Goal: Task Accomplishment & Management: Manage account settings

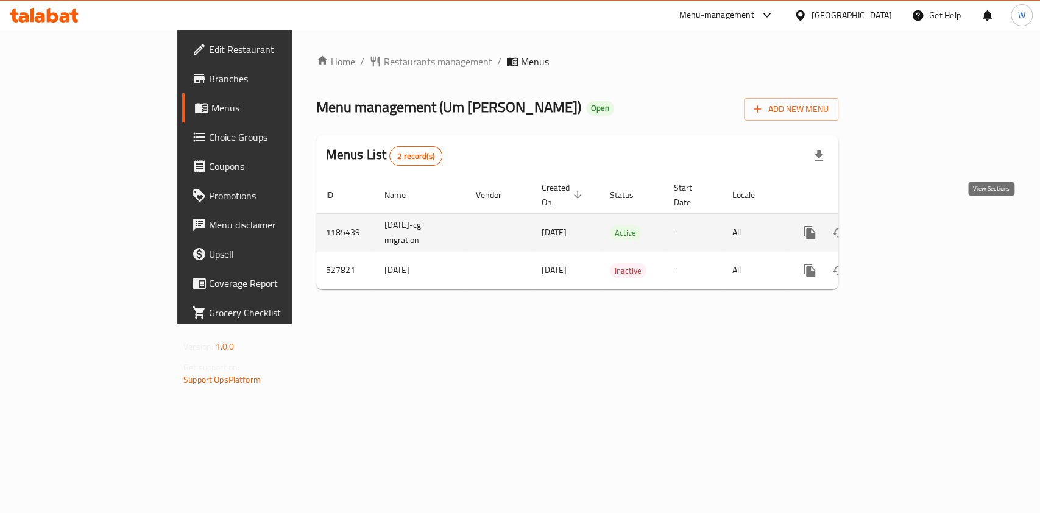
click at [905, 225] on icon "enhanced table" at bounding box center [897, 232] width 15 height 15
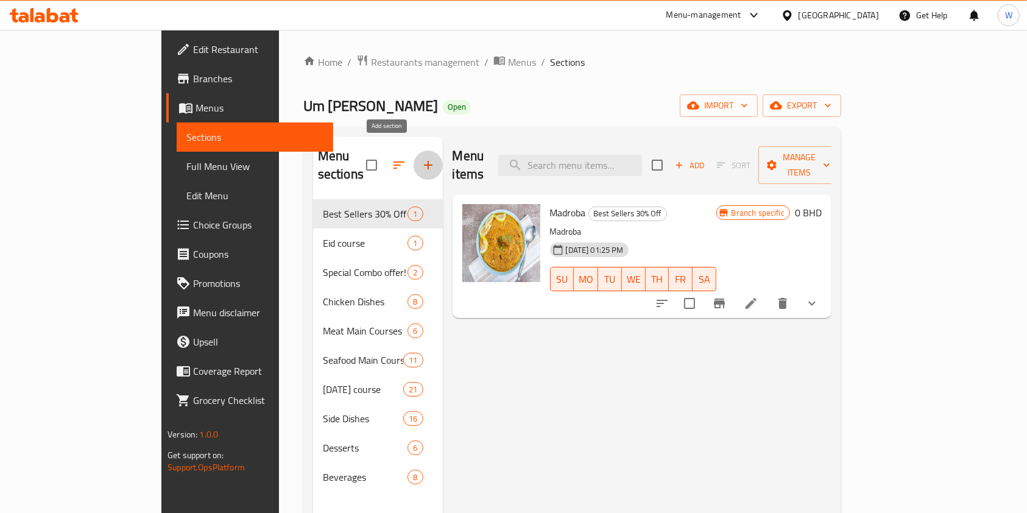
click at [421, 158] on icon "button" at bounding box center [428, 165] width 15 height 15
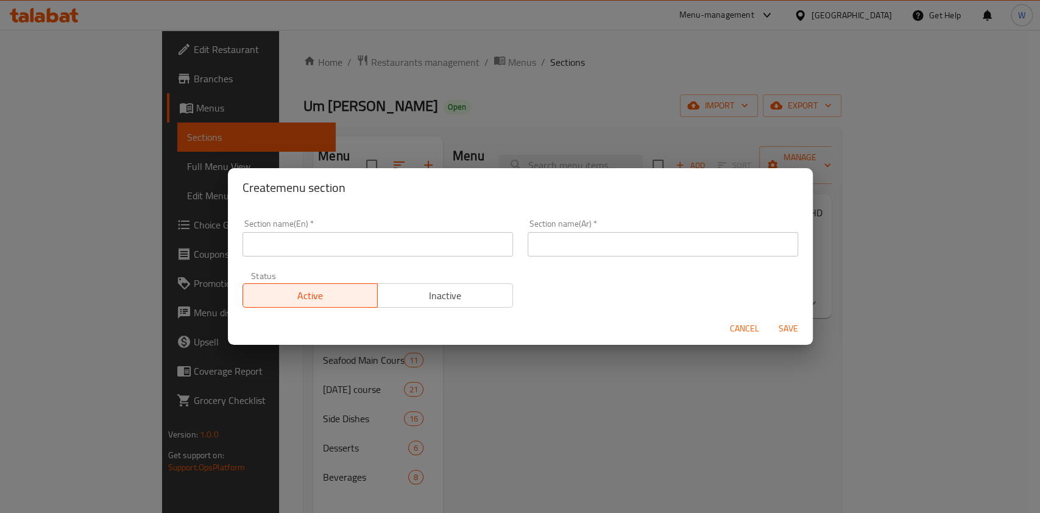
click at [415, 260] on div "Section name(En)   * Section name(En) *" at bounding box center [377, 238] width 285 height 52
click at [418, 249] on input "text" at bounding box center [378, 244] width 271 height 24
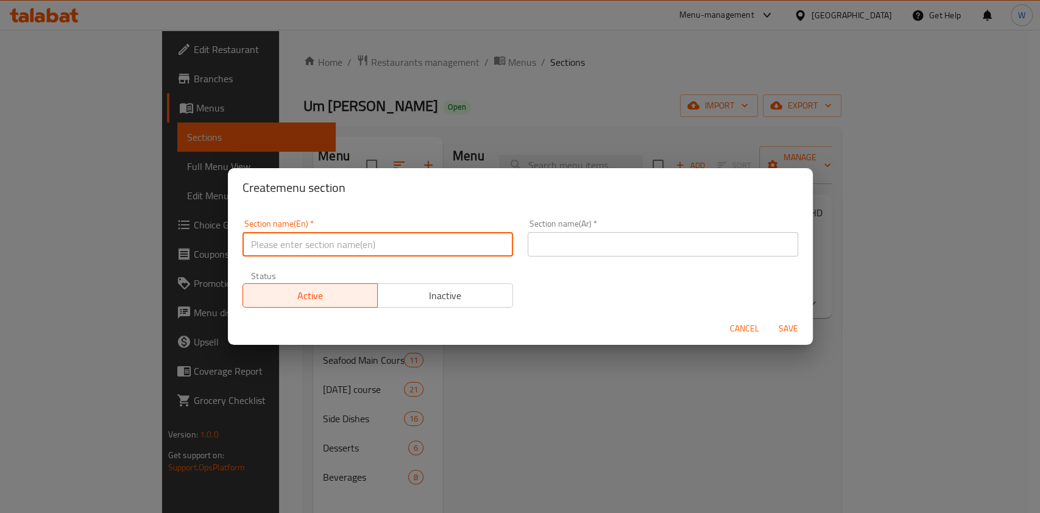
type input "M41"
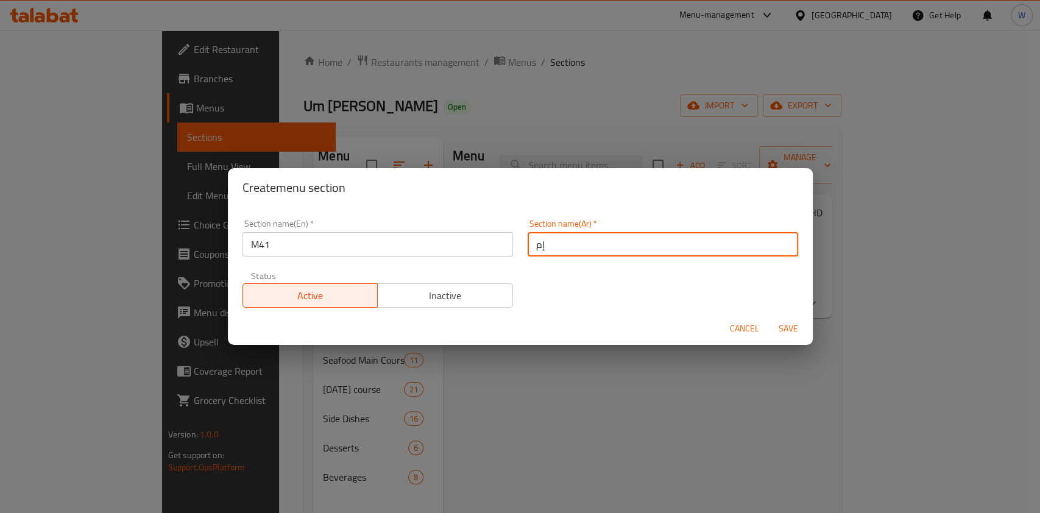
type input "إم41"
click at [782, 328] on span "Save" at bounding box center [788, 328] width 29 height 15
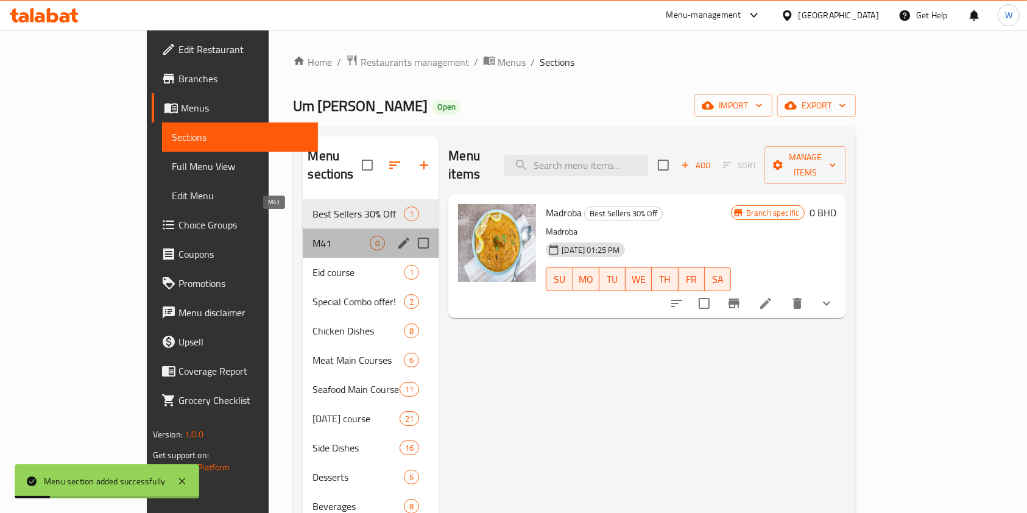
click at [313, 236] on span "M41" at bounding box center [341, 243] width 57 height 15
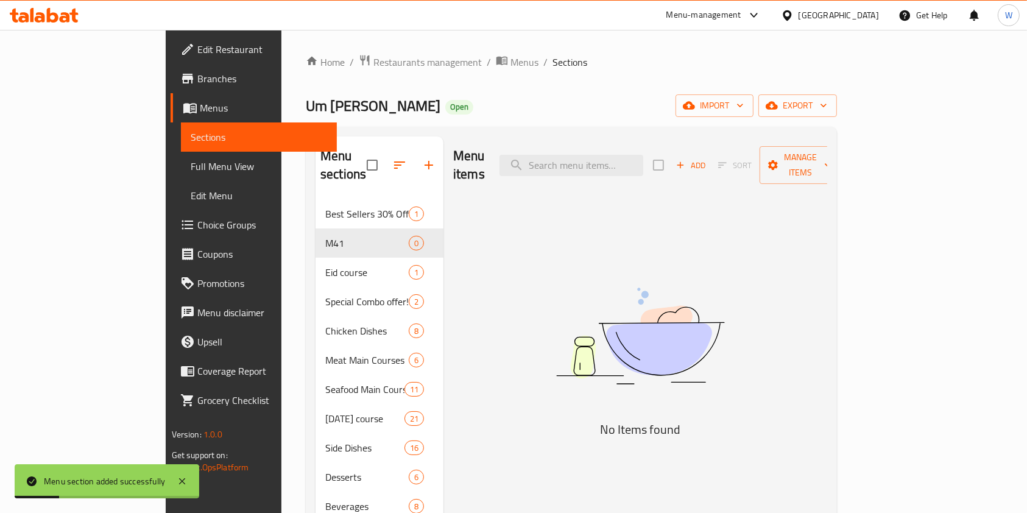
click at [532, 356] on div "Menu items Add Sort Manage items No Items found" at bounding box center [636, 393] width 384 height 513
click at [686, 160] on icon "button" at bounding box center [680, 165] width 11 height 11
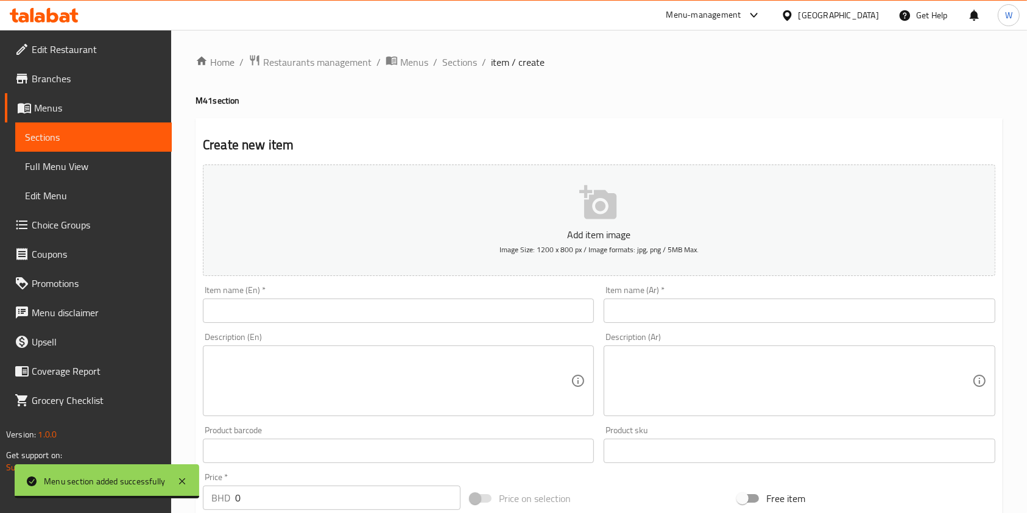
click at [339, 305] on input "text" at bounding box center [398, 311] width 391 height 24
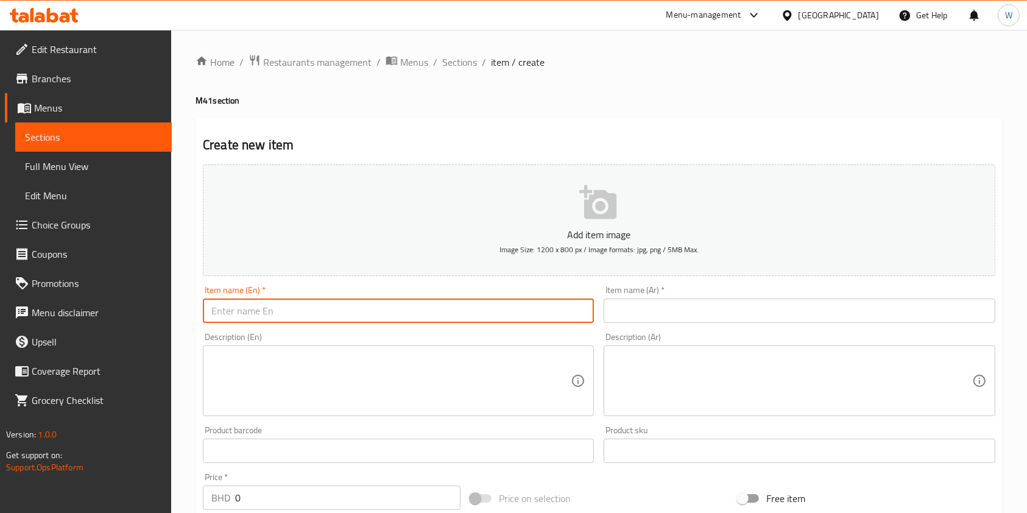
paste input "Al Taybeen Pasta + Taboula + Drink"
drag, startPoint x: 375, startPoint y: 318, endPoint x: 285, endPoint y: 318, distance: 90.2
click at [285, 318] on input "Al Taybeen Pasta + Taboula + Drink" at bounding box center [398, 311] width 391 height 24
type input "Al Taybeen Pasta"
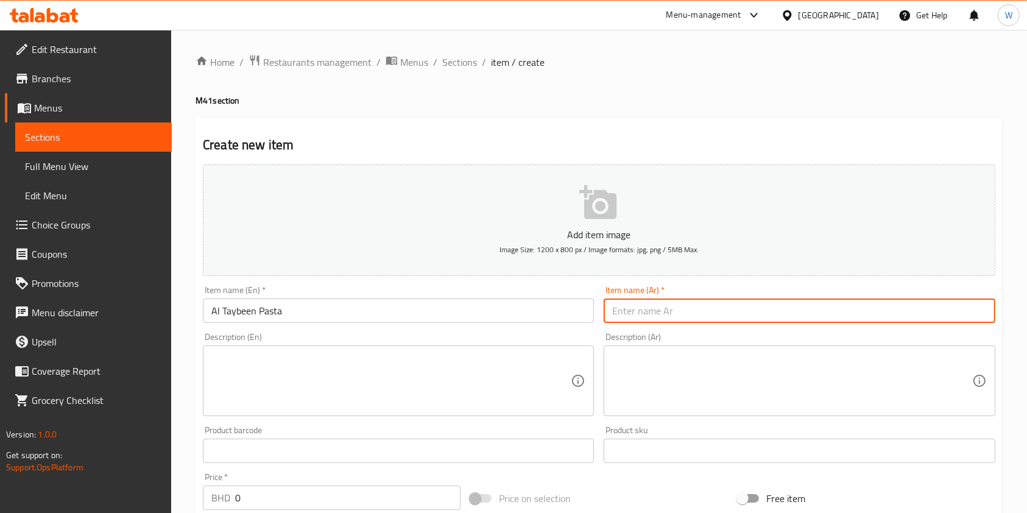
click at [667, 316] on input "text" at bounding box center [799, 311] width 391 height 24
type input "f"
type input "ا"
type input "باستا الطيبين"
click at [468, 367] on textarea at bounding box center [391, 381] width 360 height 58
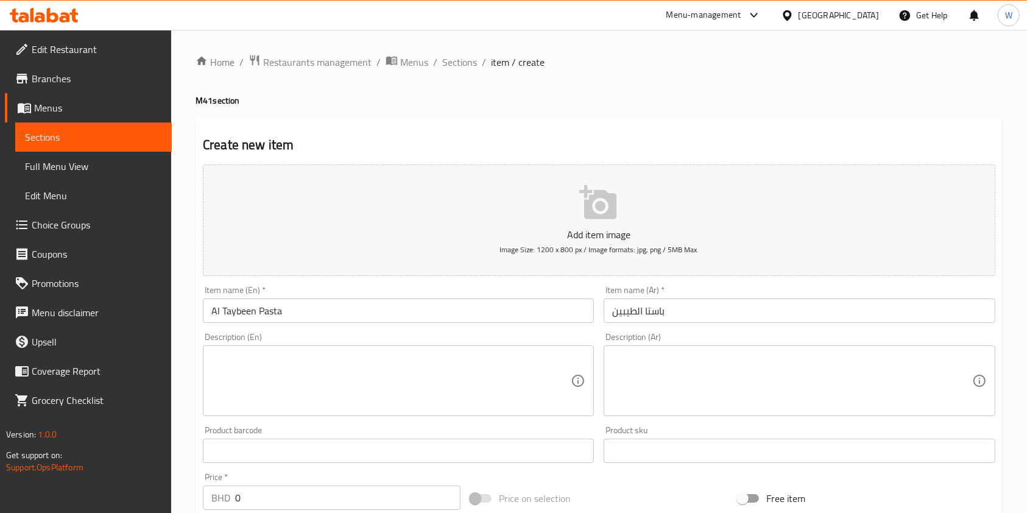
click at [351, 378] on textarea at bounding box center [391, 381] width 360 height 58
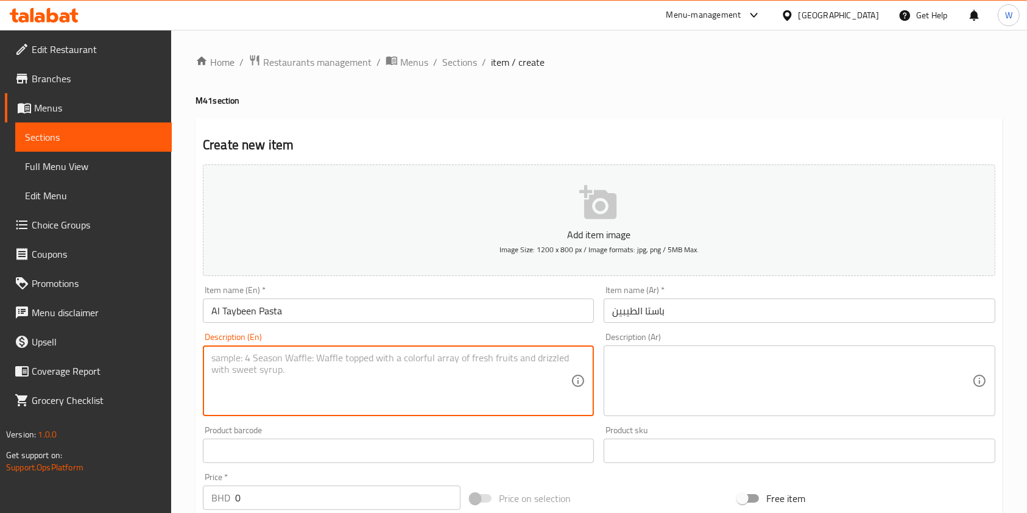
paste textarea "Al Taybeen Pasta + Taboula + Drink"
click at [444, 361] on textarea "Al Taybeen Pasta + Taboula + Drink" at bounding box center [391, 381] width 360 height 58
click at [291, 356] on textarea "Al Taybeen Pasta + Taboula + Drink" at bounding box center [391, 381] width 360 height 58
click at [375, 362] on textarea "Al Taybeen Pasta served with Taboula + Drink" at bounding box center [391, 381] width 360 height 58
click at [405, 371] on textarea "Al Taybeen Pasta served with Taboula and your choice of Drink." at bounding box center [391, 381] width 360 height 58
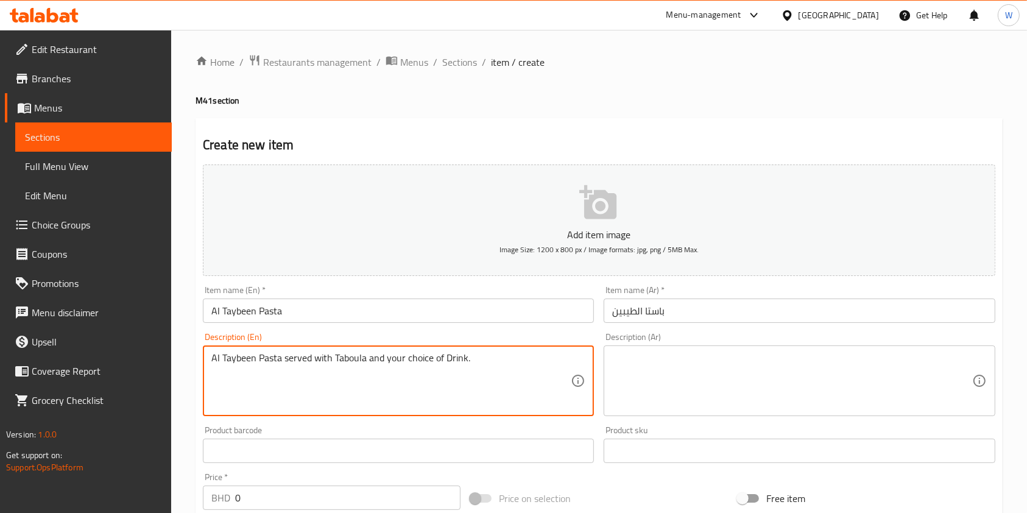
click at [405, 371] on textarea "Al Taybeen Pasta served with Taboula and your choice of Drink." at bounding box center [391, 381] width 360 height 58
type textarea "Al Taybeen Pasta served with Taboula and your choice of Drink."
click at [621, 399] on textarea at bounding box center [792, 381] width 360 height 58
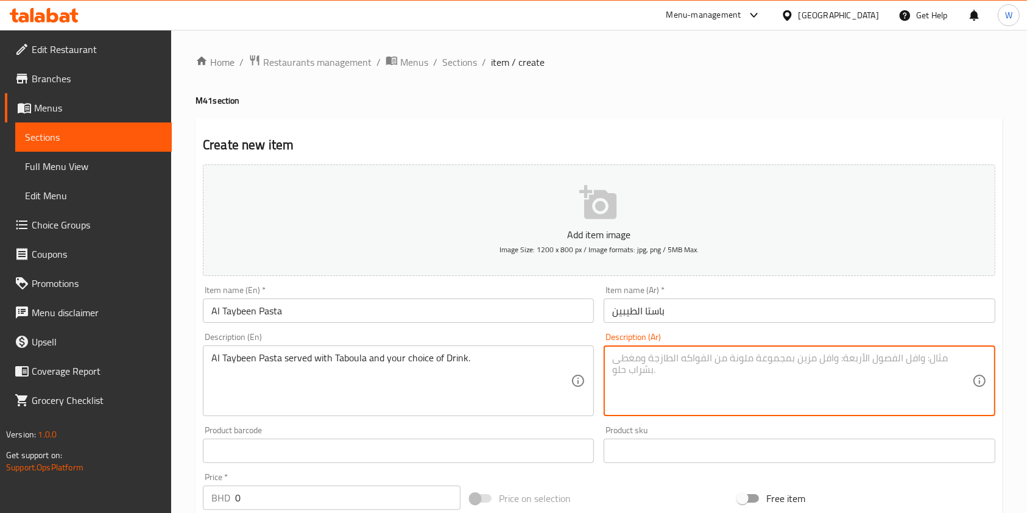
paste textarea "معكرونة الطيبين تقدم مع التبولة ومشروب من اختيارك."
type textarea "معكرونة الطيبين تقدم مع التبولة ومشروب من اختيارك."
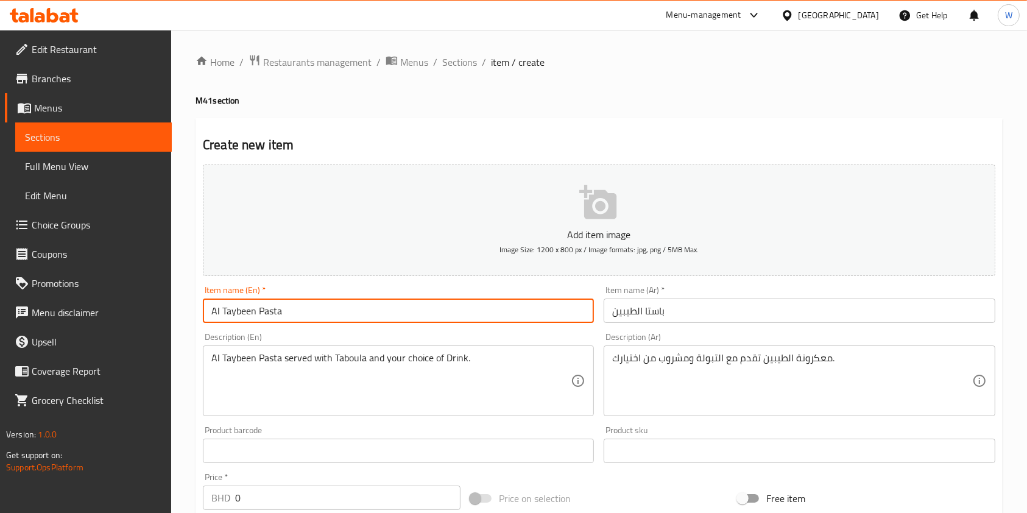
click at [425, 304] on input "Al Taybeen Pasta" at bounding box center [398, 311] width 391 height 24
click at [289, 310] on input "Al Taybeen Pasta + Taboula + Drink" at bounding box center [398, 311] width 391 height 24
type input "Al Taybeen Pasta + Taboula + Drink"
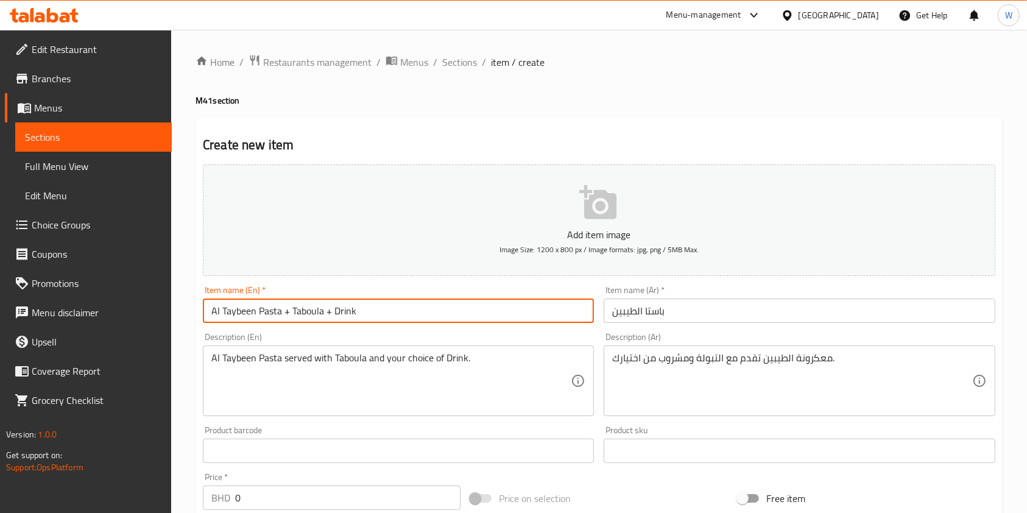
click at [686, 317] on input "باستا الطيبين" at bounding box center [799, 311] width 391 height 24
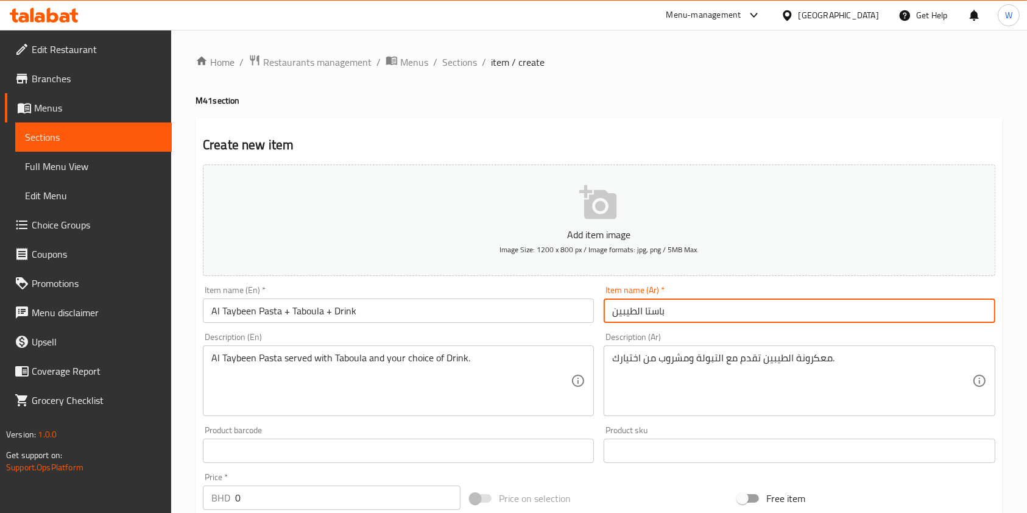
click at [686, 317] on input "باستا الطيبين" at bounding box center [799, 311] width 391 height 24
paste input "لطيبين مكرونة + تبولة + مشروب"
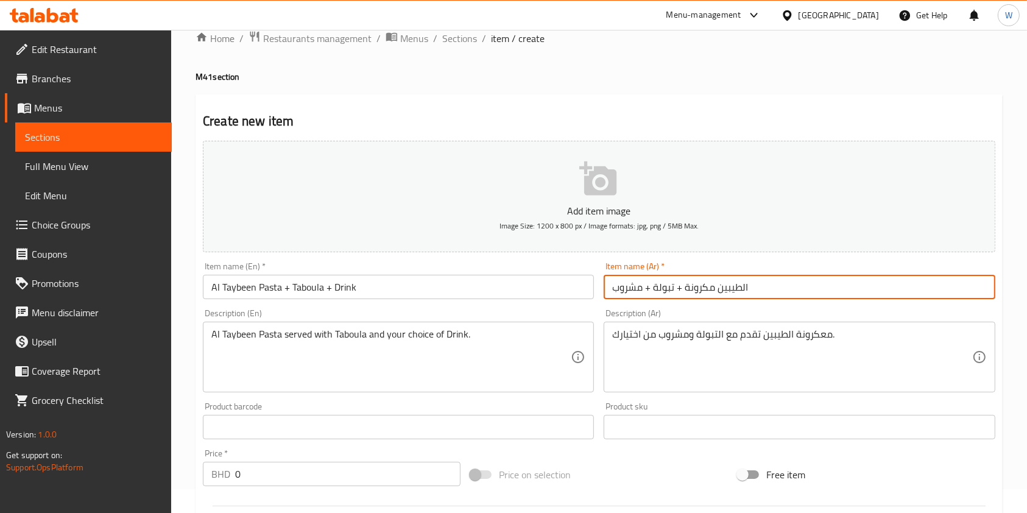
scroll to position [81, 0]
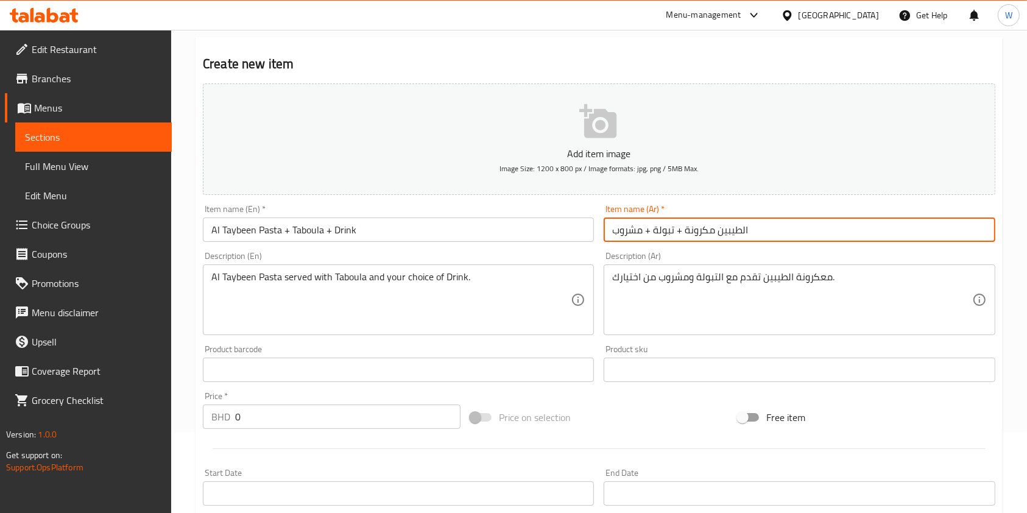
type input "الطيبين مكرونة + تبولة + مشروب"
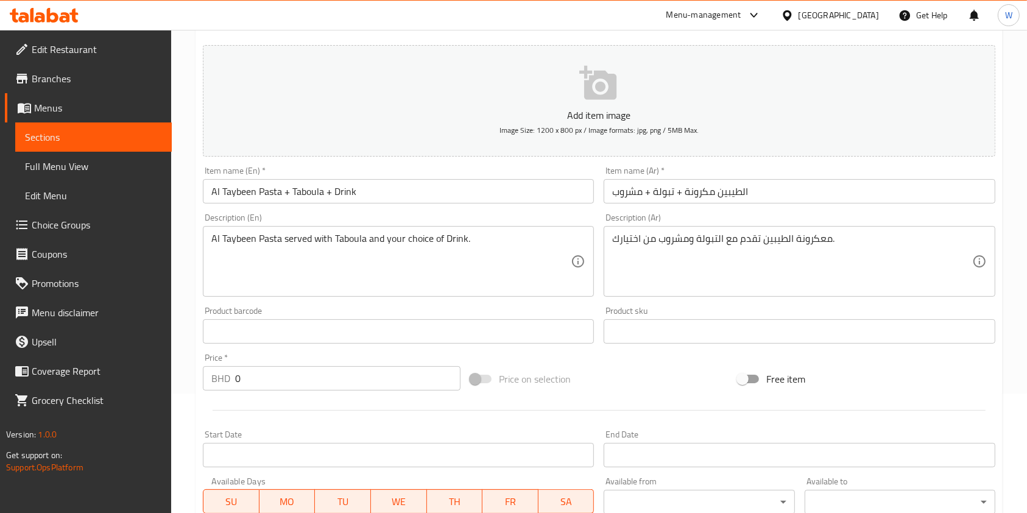
scroll to position [162, 0]
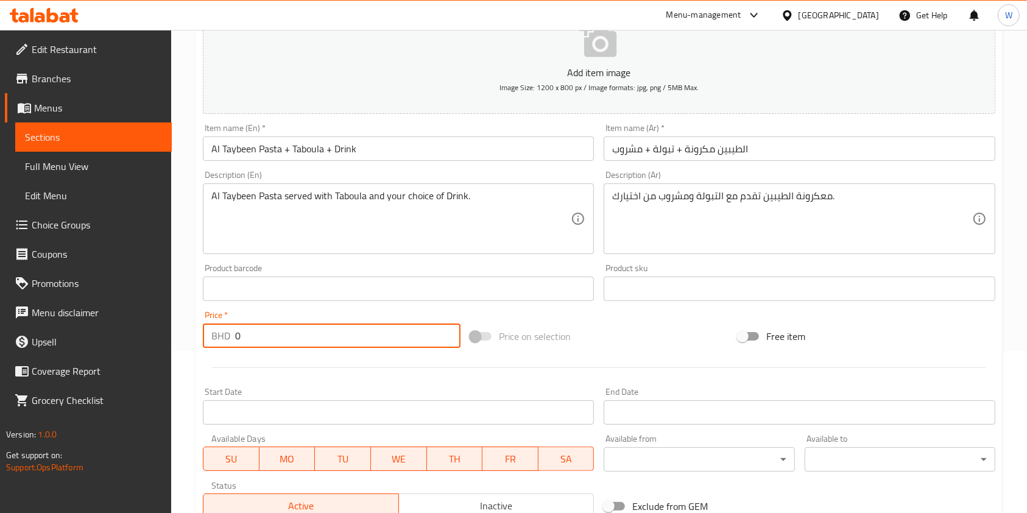
drag, startPoint x: 272, startPoint y: 344, endPoint x: 185, endPoint y: 352, distance: 88.2
click at [186, 353] on div "Home / Restaurants management / Menus / Sections / item / create M41 section Cr…" at bounding box center [599, 283] width 856 height 831
paste input "2.6"
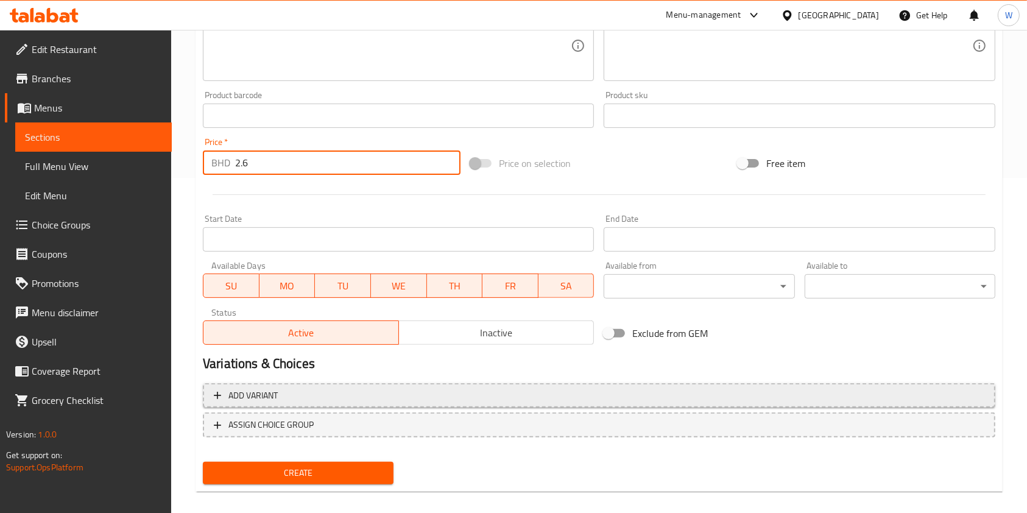
scroll to position [348, 0]
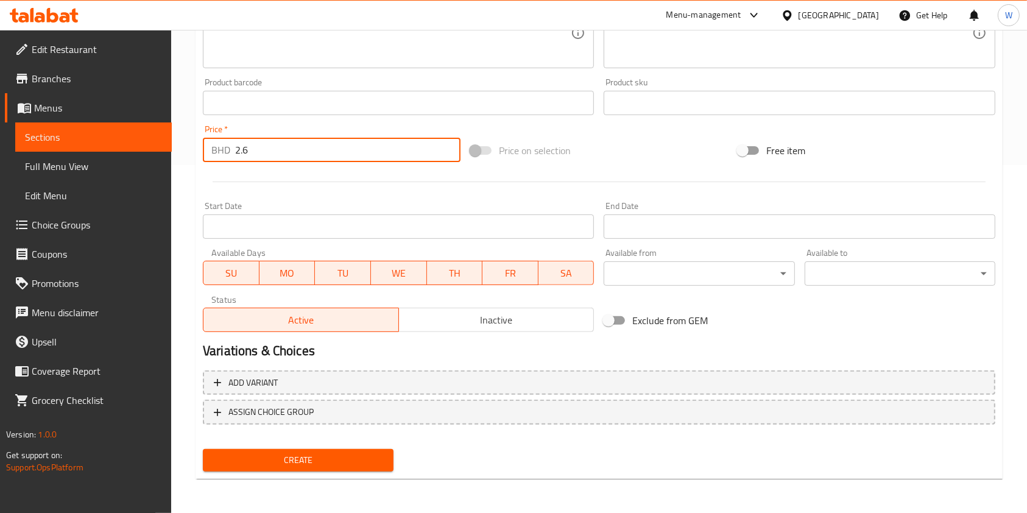
type input "2.6"
click at [314, 457] on span "Create" at bounding box center [298, 460] width 171 height 15
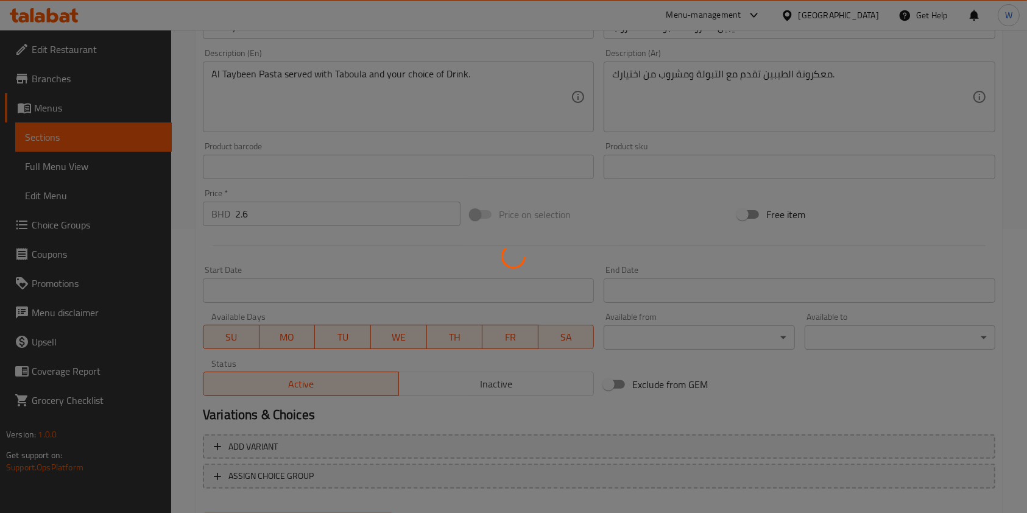
scroll to position [32, 0]
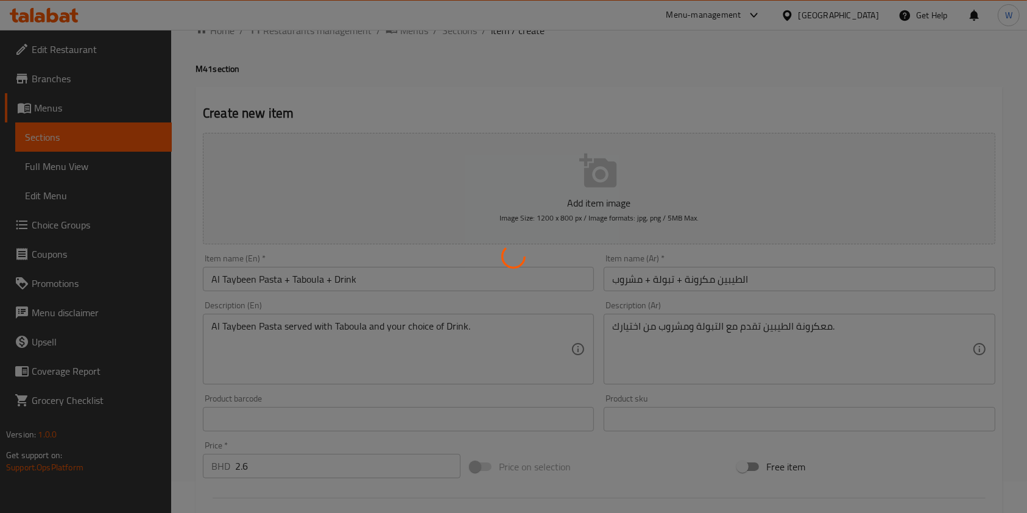
type input "0"
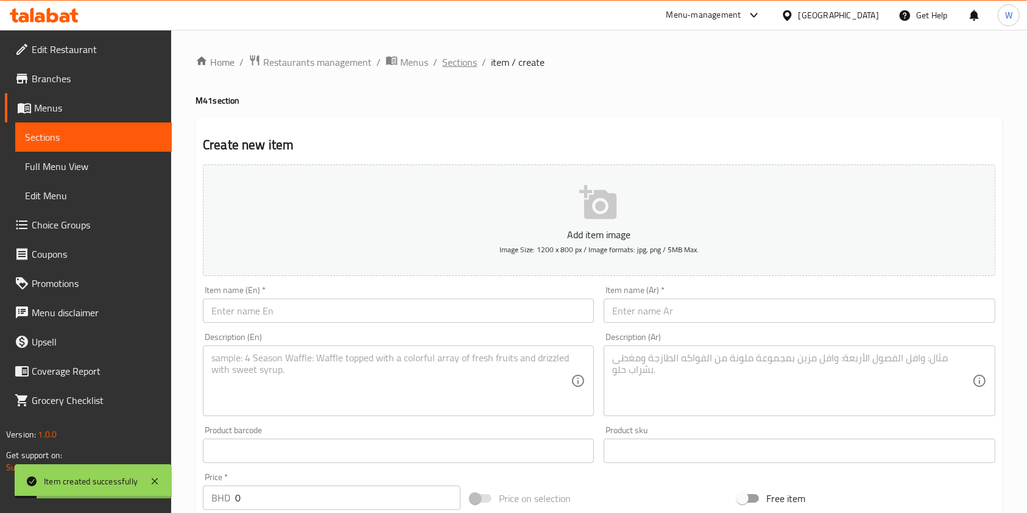
click at [461, 66] on span "Sections" at bounding box center [459, 62] width 35 height 15
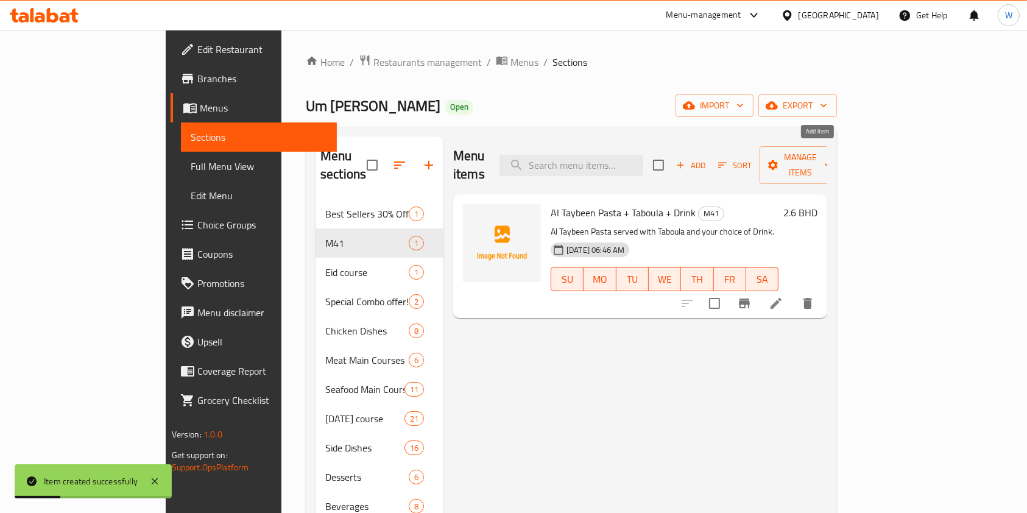
click at [707, 160] on span "Add" at bounding box center [691, 165] width 33 height 14
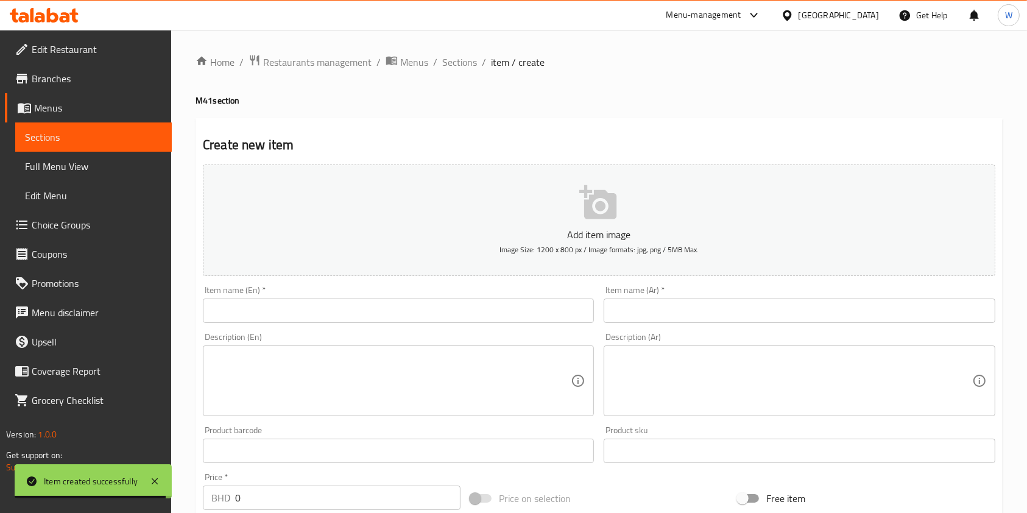
click at [405, 307] on input "text" at bounding box center [398, 311] width 391 height 24
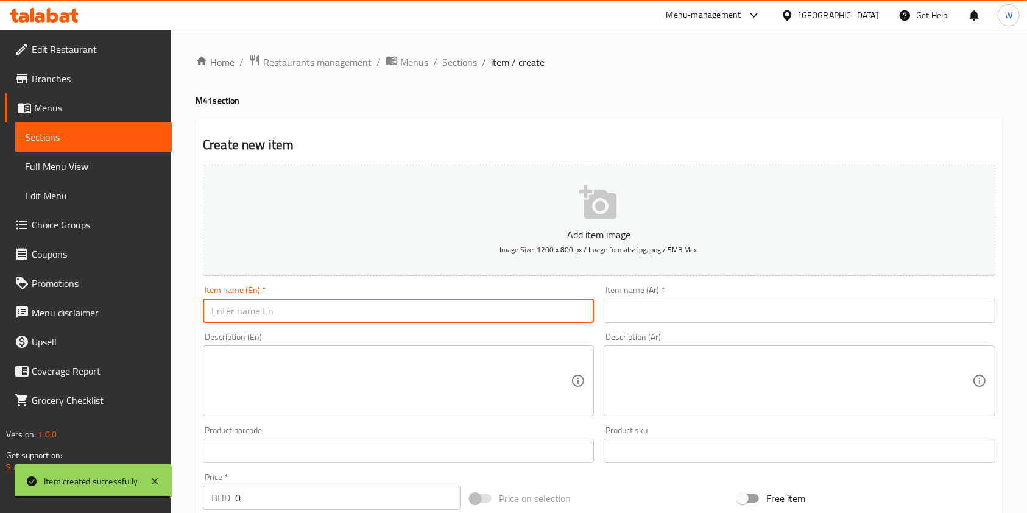
paste input "Chicken Musalli + Taboula + Drink"
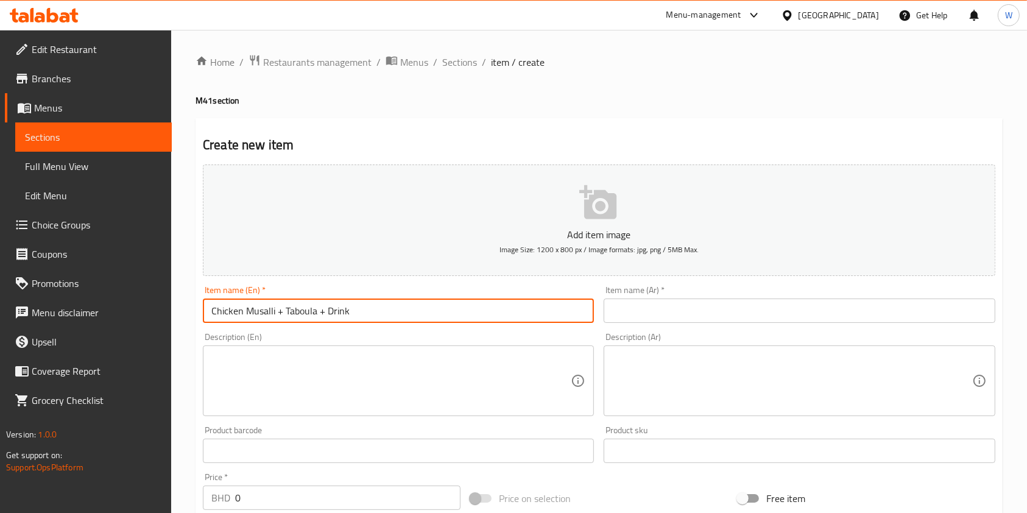
type input "Chicken Musalli + Taboula + Drink"
click at [754, 311] on input "text" at bounding box center [799, 311] width 391 height 24
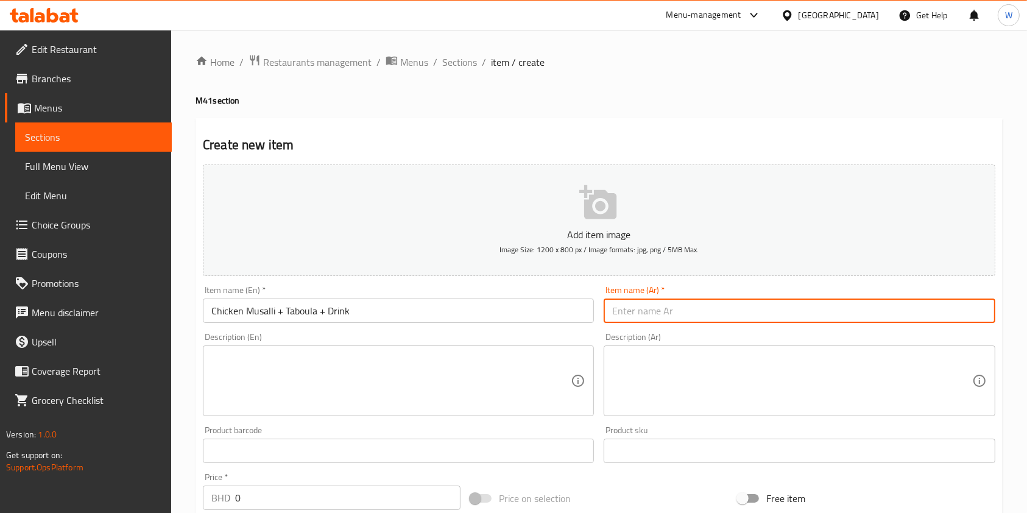
paste input "مصلي دجاج + تبولة + مشروب"
type input "مصلي دجاج + تبولة + مشروب"
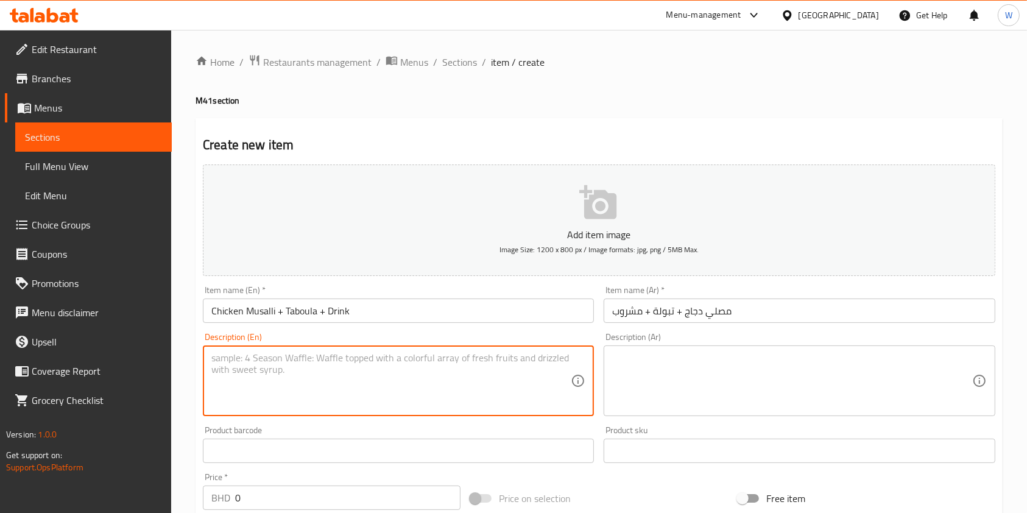
click at [399, 380] on textarea at bounding box center [391, 381] width 360 height 58
click at [308, 321] on input "Chicken Musalli + Taboula + Drink" at bounding box center [398, 311] width 391 height 24
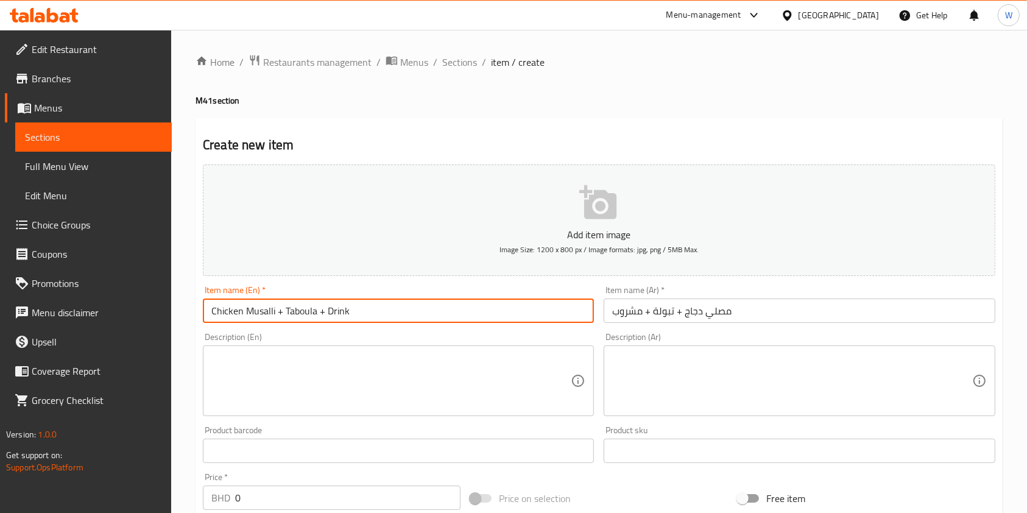
click at [308, 321] on input "Chicken Musalli + Taboula + Drink" at bounding box center [398, 311] width 391 height 24
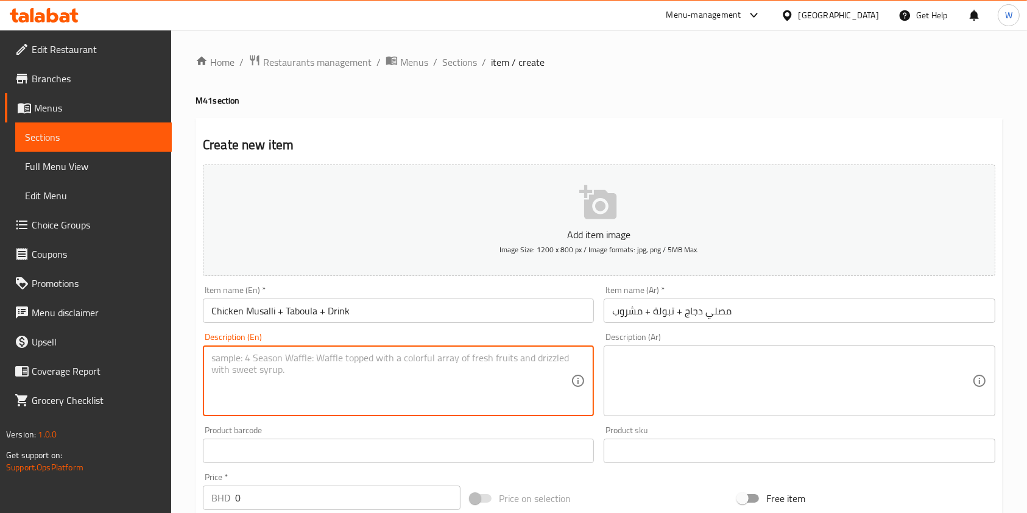
click at [312, 371] on textarea at bounding box center [391, 381] width 360 height 58
paste textarea "Chicken Musalli + Taboula + Drink"
click at [294, 358] on textarea "Chicken Musalli + Taboula + Drink" at bounding box center [391, 381] width 360 height 58
click at [286, 358] on textarea "Chicken Musalli + Taboula + Drink" at bounding box center [391, 381] width 360 height 58
type textarea "Chicken [PERSON_NAME] served with Taboula and your choice of Drink."
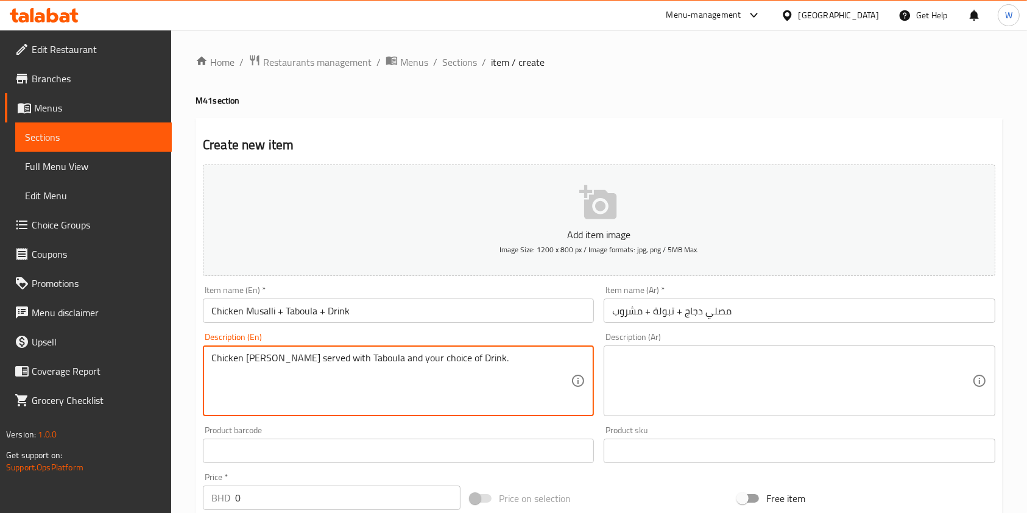
click at [317, 358] on textarea "Chicken [PERSON_NAME] served with Taboula and your choice of Drink." at bounding box center [391, 381] width 360 height 58
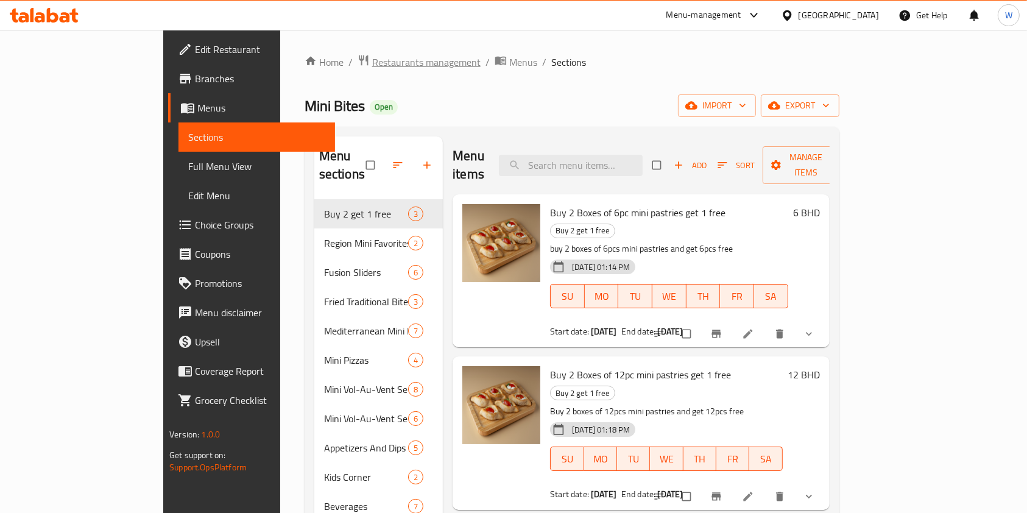
click at [372, 60] on span "Restaurants management" at bounding box center [426, 62] width 108 height 15
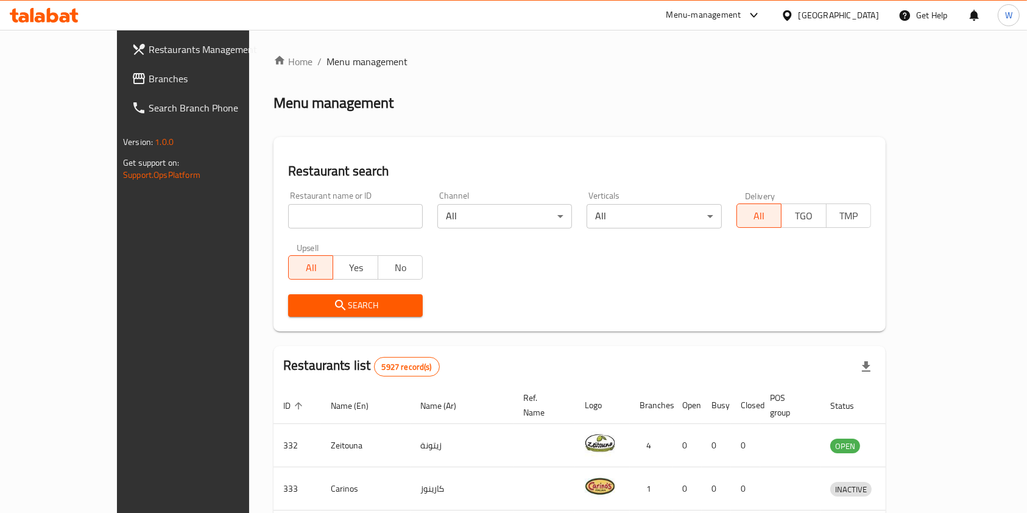
click at [297, 219] on input "search" at bounding box center [355, 216] width 135 height 24
paste input "Um Khalid"
type input "Um Khalid"
click button "Search" at bounding box center [355, 305] width 135 height 23
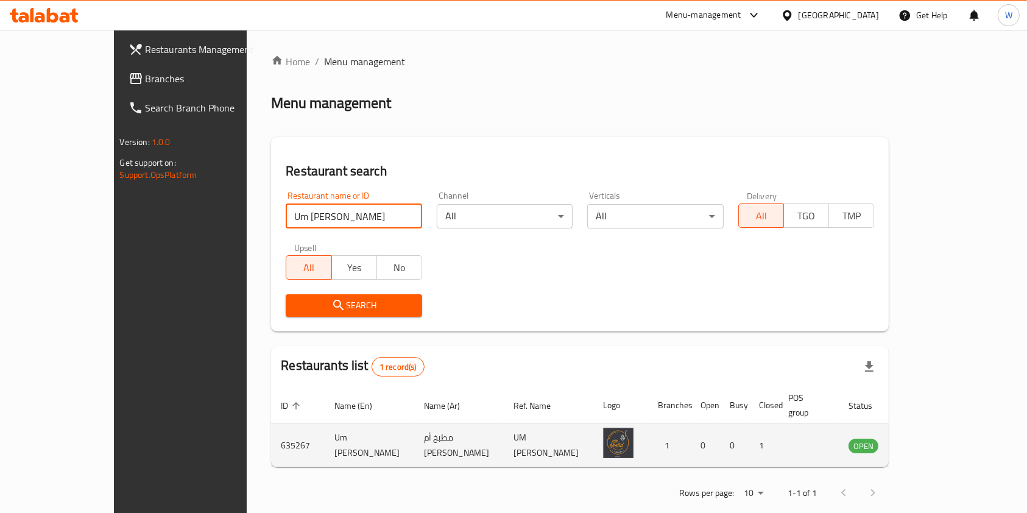
click at [927, 438] on icon "enhanced table" at bounding box center [920, 445] width 15 height 15
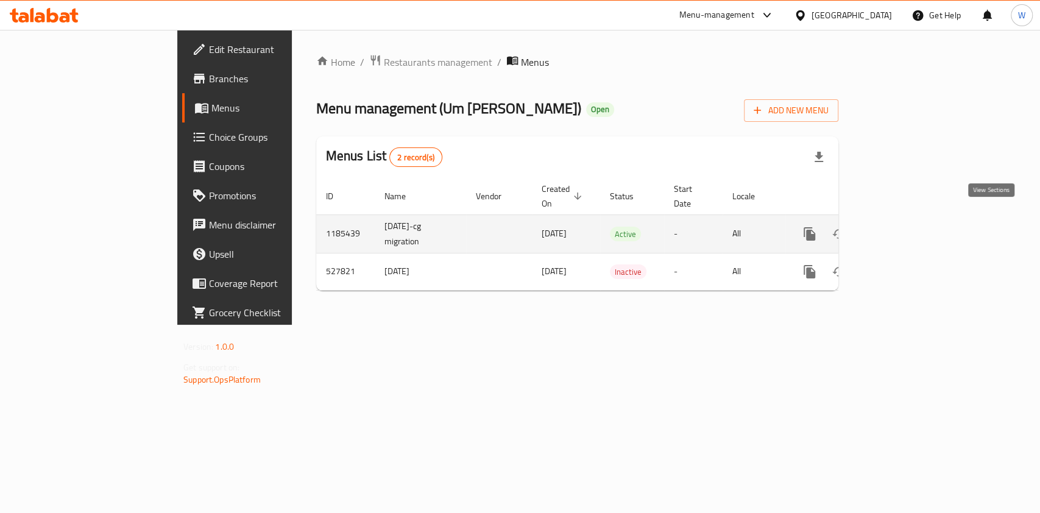
click at [912, 226] on link "enhanced table" at bounding box center [897, 233] width 29 height 29
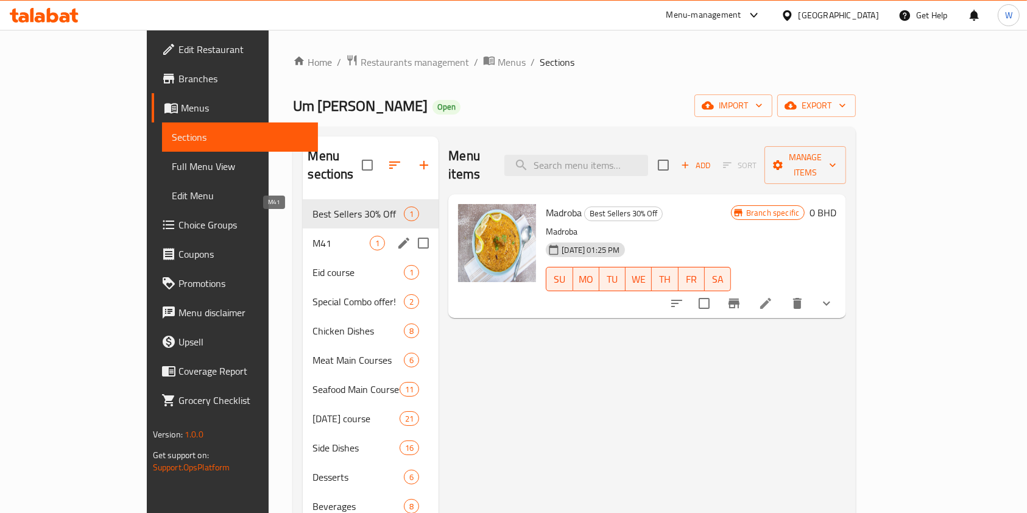
click at [313, 236] on span "M41" at bounding box center [341, 243] width 57 height 15
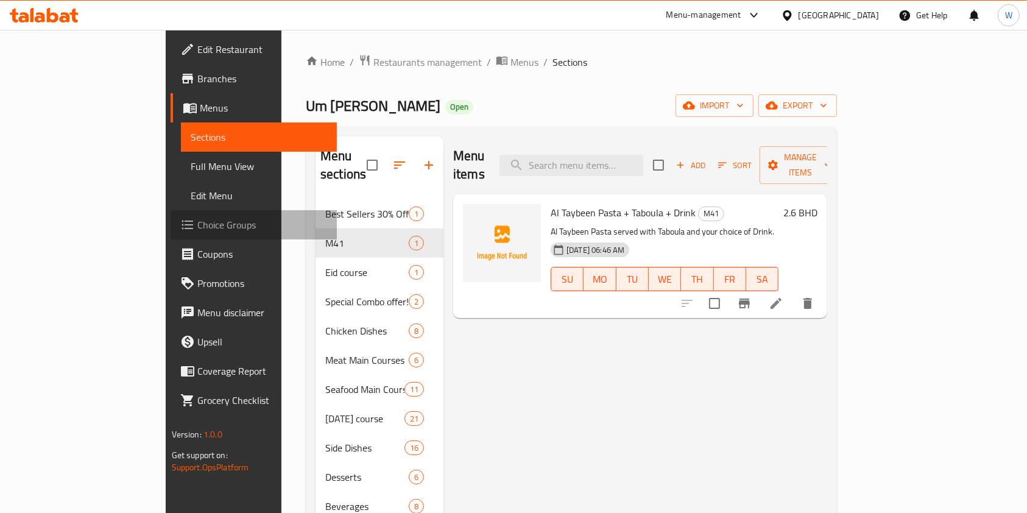
click at [197, 225] on span "Choice Groups" at bounding box center [262, 225] width 130 height 15
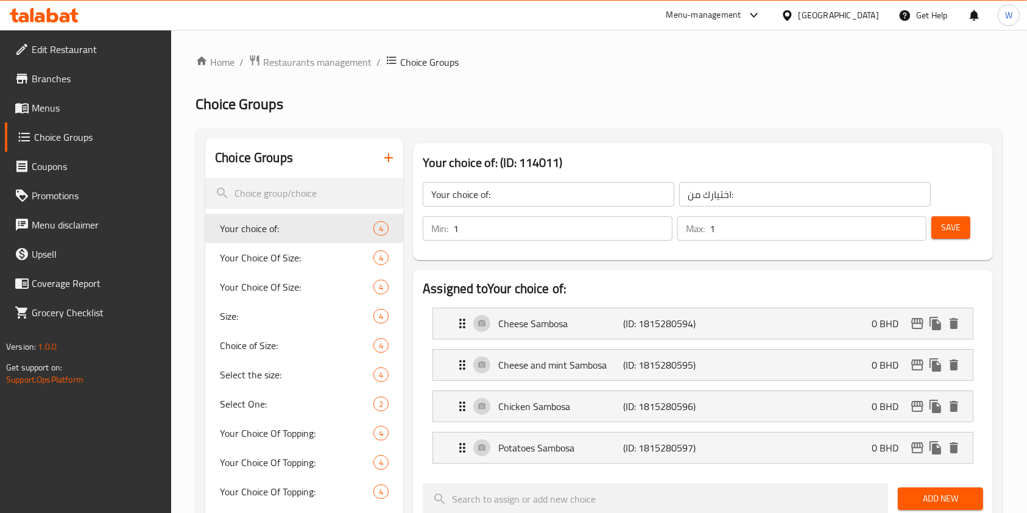
click at [376, 166] on button "button" at bounding box center [388, 157] width 29 height 29
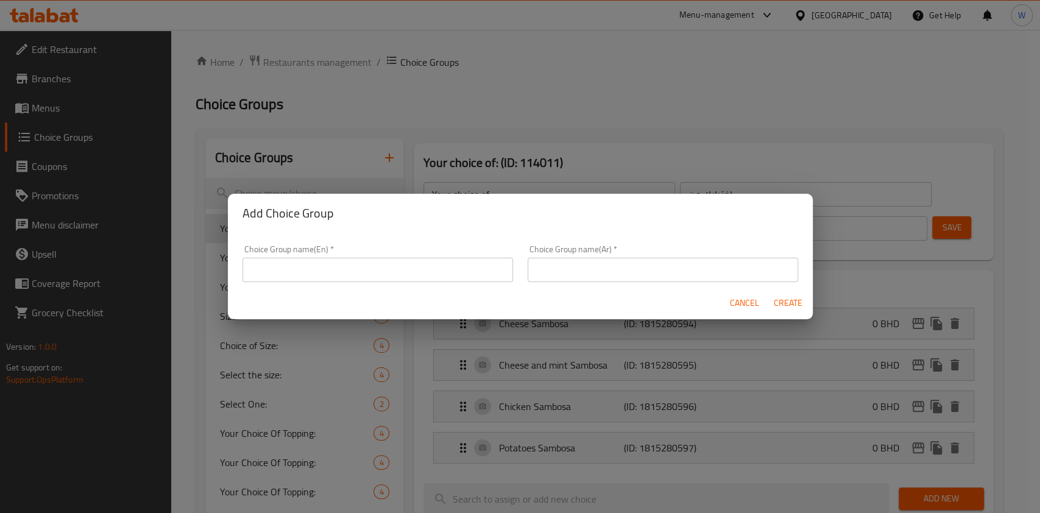
drag, startPoint x: 389, startPoint y: 289, endPoint x: 405, endPoint y: 268, distance: 27.1
click at [390, 287] on div "Cancel Create" at bounding box center [520, 303] width 585 height 32
click at [405, 268] on input "text" at bounding box center [378, 270] width 271 height 24
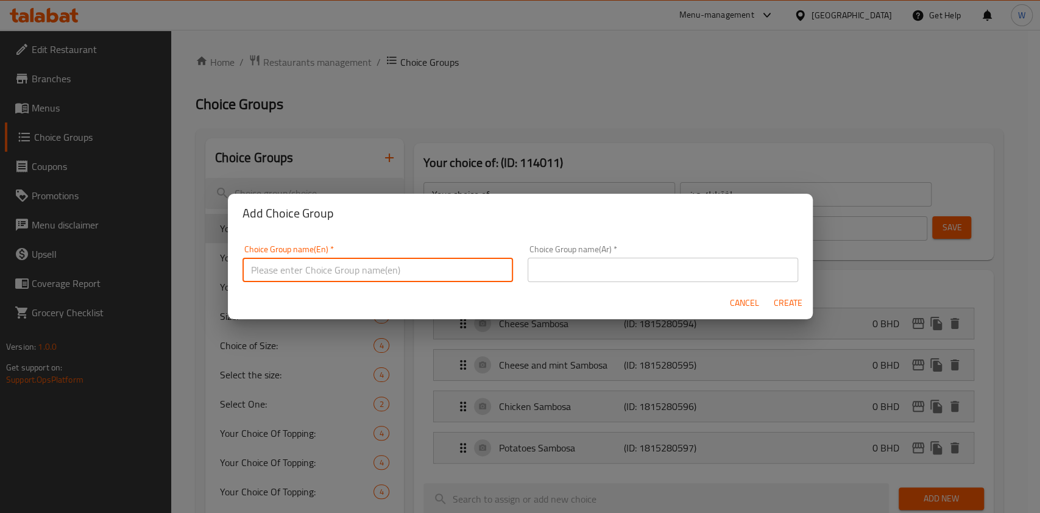
paste input "Your Choice Of Drink:"
type input "Your Choice Of Drink:"
click at [629, 252] on div "Choice Group name(Ar)   * Choice Group name(Ar) *" at bounding box center [663, 263] width 271 height 37
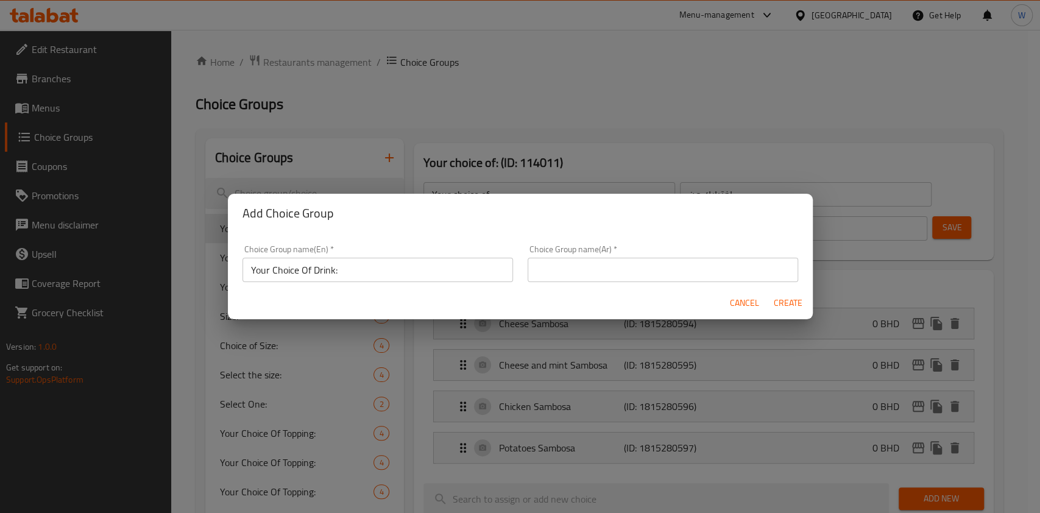
click at [628, 260] on input "text" at bounding box center [663, 270] width 271 height 24
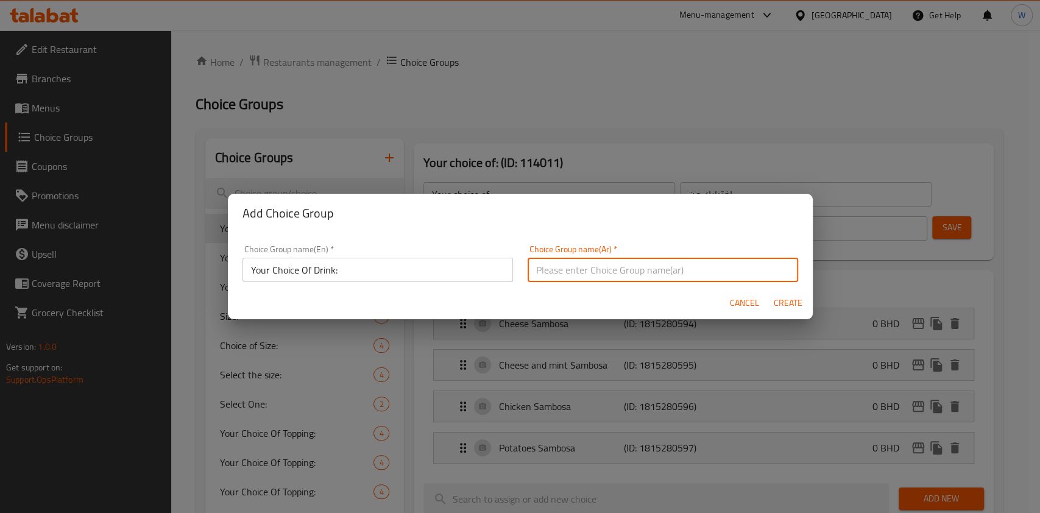
paste input "Your Choice Of Drink:"
type input "Your Choice Of Drink:"
click at [801, 300] on span "Create" at bounding box center [788, 303] width 29 height 15
type input "Your Choice Of Drink:"
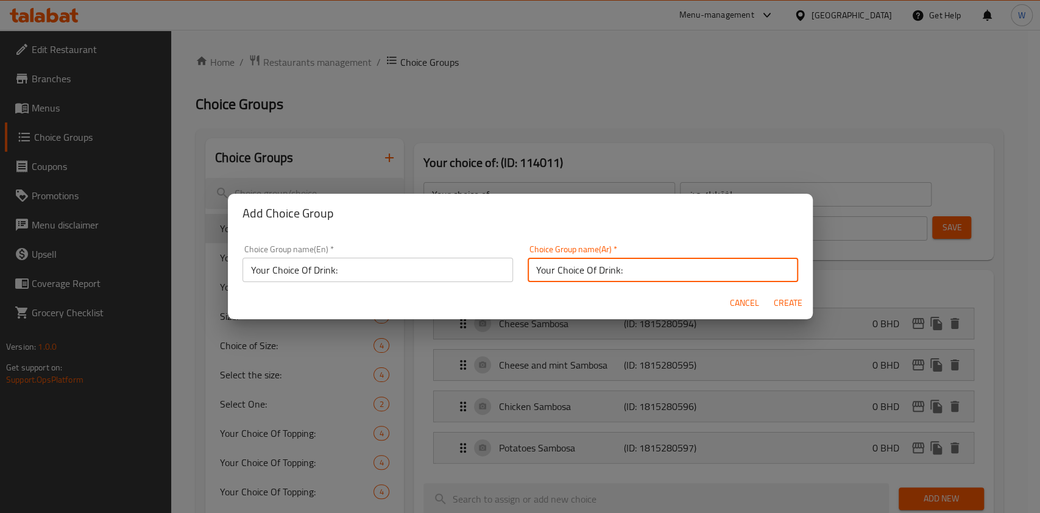
type input "0"
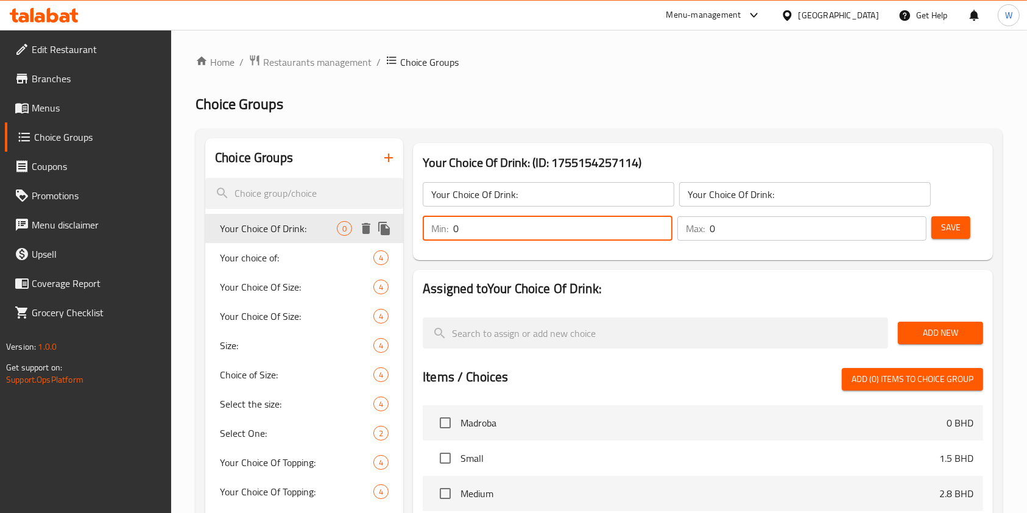
drag, startPoint x: 529, startPoint y: 236, endPoint x: 383, endPoint y: 235, distance: 146.3
click at [390, 235] on div "Choice Groups Your Choice Of Drink: 0 Your choice of: 4 Your Choice Of Size: 4 …" at bounding box center [601, 473] width 793 height 670
type input "1"
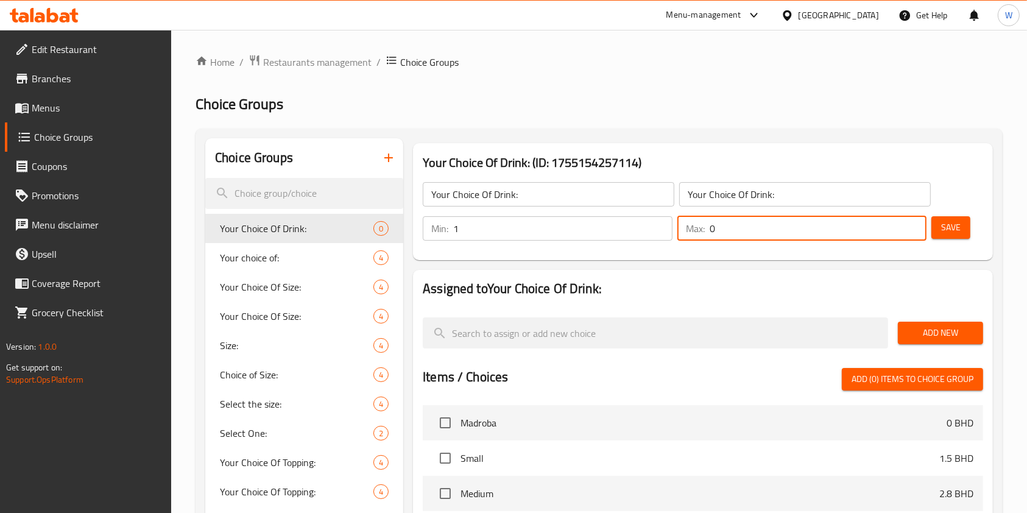
drag, startPoint x: 732, startPoint y: 227, endPoint x: 690, endPoint y: 229, distance: 42.1
click at [692, 229] on div "Max: 0 ​" at bounding box center [803, 228] width 250 height 24
type input "1"
click at [933, 330] on span "Add New" at bounding box center [941, 332] width 66 height 15
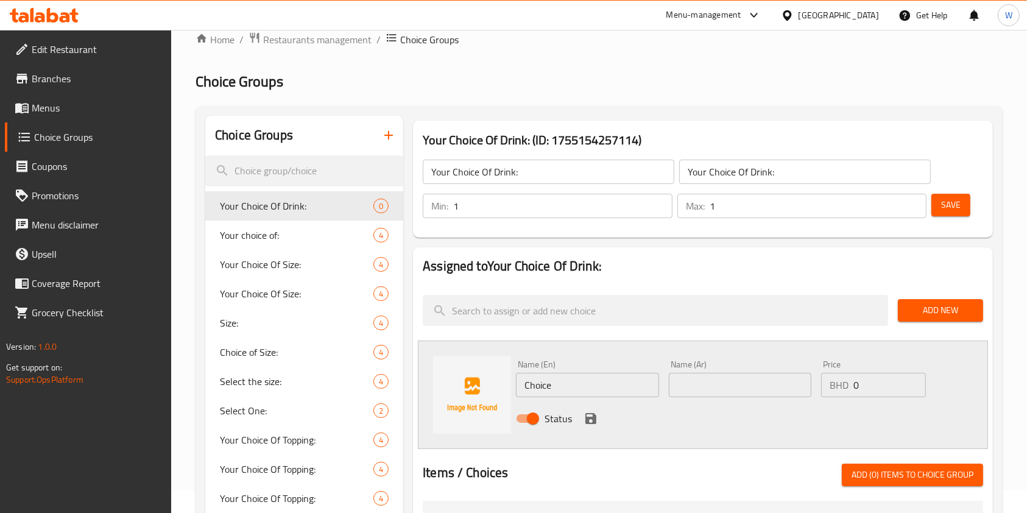
scroll to position [81, 0]
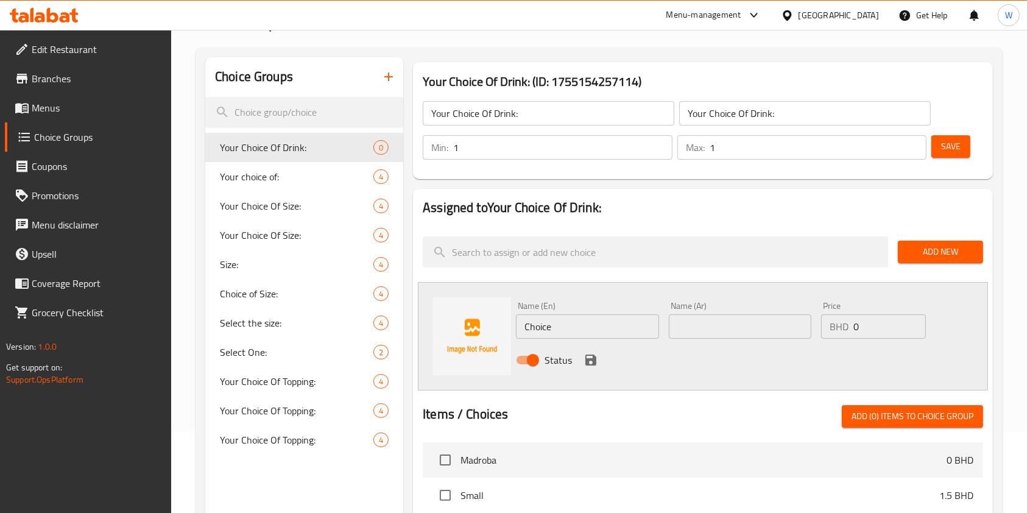
click at [556, 322] on input "Choice" at bounding box center [587, 326] width 143 height 24
paste input "oca-Cola"
type input "Coca-Cola"
click at [698, 322] on input "text" at bounding box center [740, 326] width 143 height 24
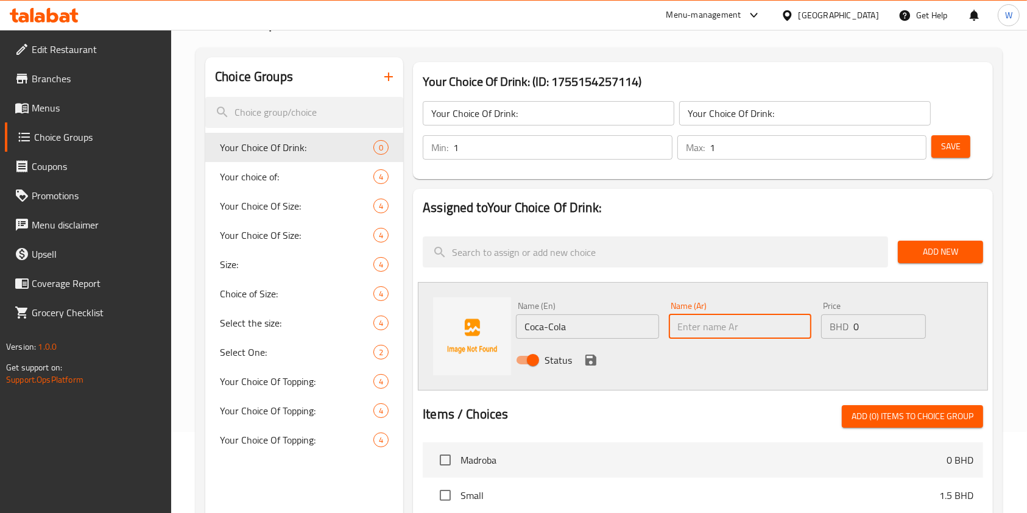
paste input "Coca-Cola"
type input "Coca-Cola"
click at [590, 355] on icon "save" at bounding box center [591, 360] width 11 height 11
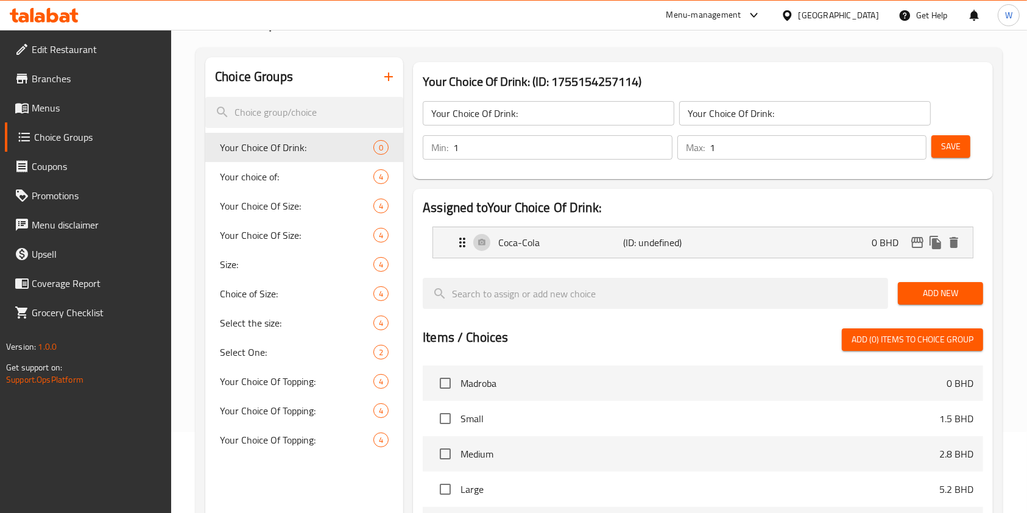
click at [932, 288] on span "Add New" at bounding box center [941, 293] width 66 height 15
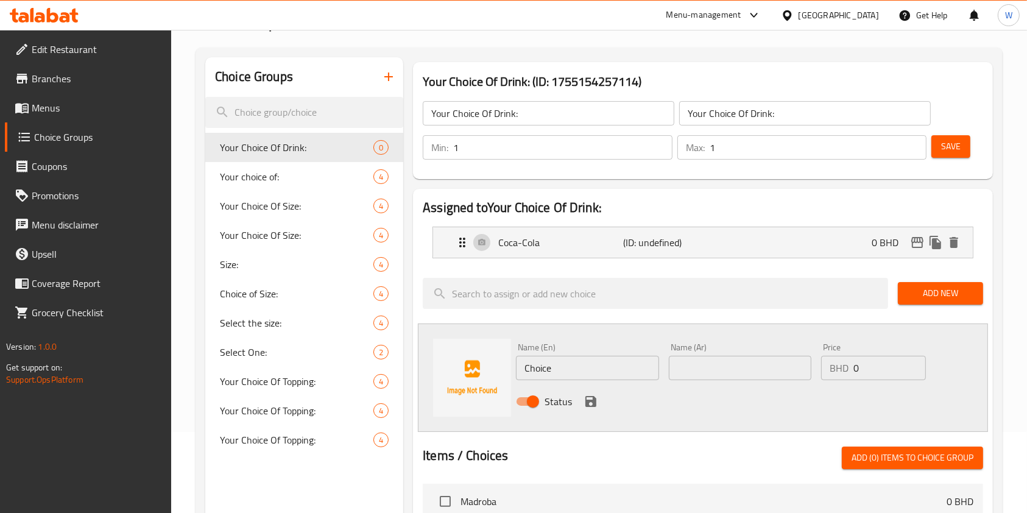
click at [575, 374] on input "Choice" at bounding box center [587, 368] width 143 height 24
paste input "Sprite Lemon"
type input "Sprite Lemon"
click at [729, 364] on input "text" at bounding box center [740, 368] width 143 height 24
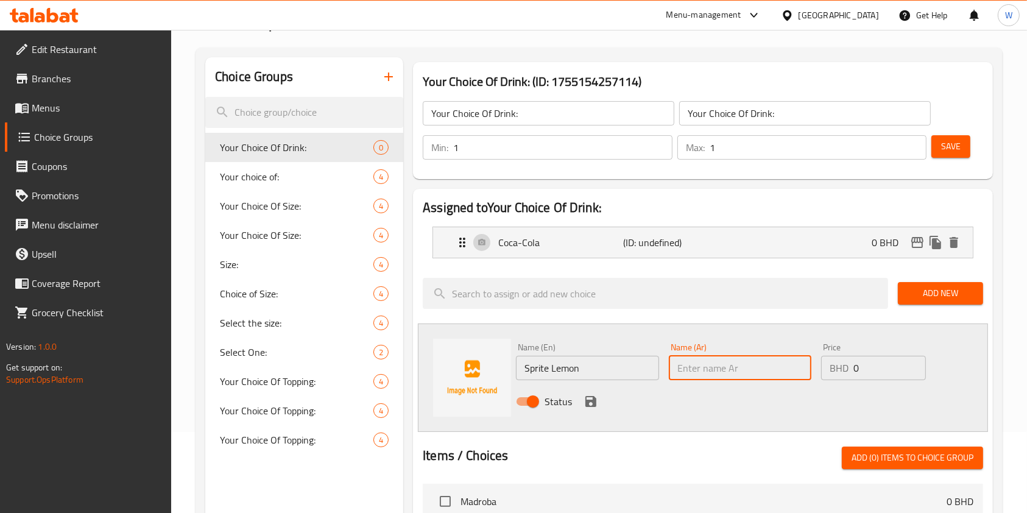
paste input "Sprite Lemon"
type input "Sprite Lemon"
click at [587, 398] on icon "save" at bounding box center [591, 401] width 15 height 15
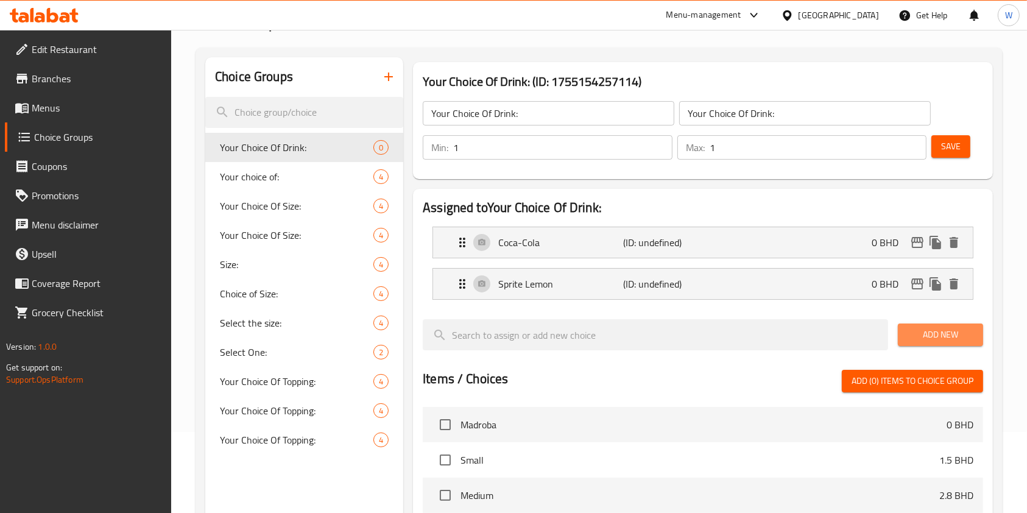
click at [941, 332] on span "Add New" at bounding box center [941, 334] width 66 height 15
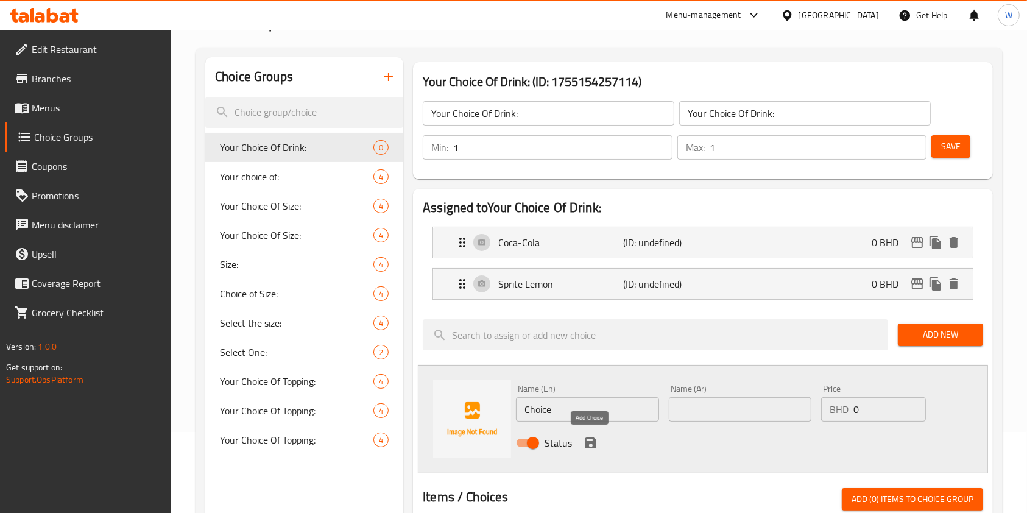
click at [585, 424] on div "Name (En) Choice Name (En)" at bounding box center [587, 403] width 152 height 47
click at [589, 408] on input "Choice" at bounding box center [587, 409] width 143 height 24
paste input "Fanta Strawberry"
type input "Fanta Strawberry"
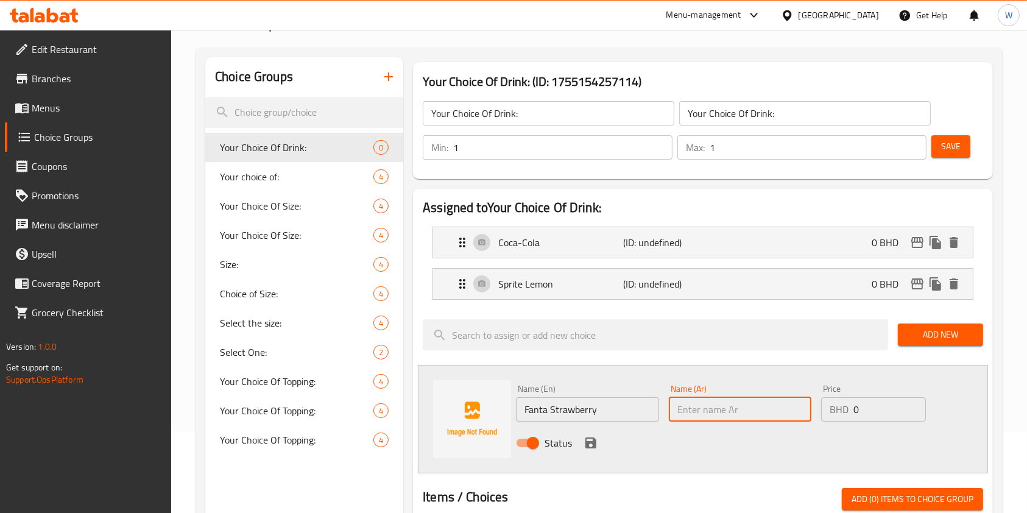
click at [723, 408] on input "text" at bounding box center [740, 409] width 143 height 24
paste input "Fanta Strawberry"
type input "Fanta Strawberry"
click at [595, 441] on icon "save" at bounding box center [591, 443] width 11 height 11
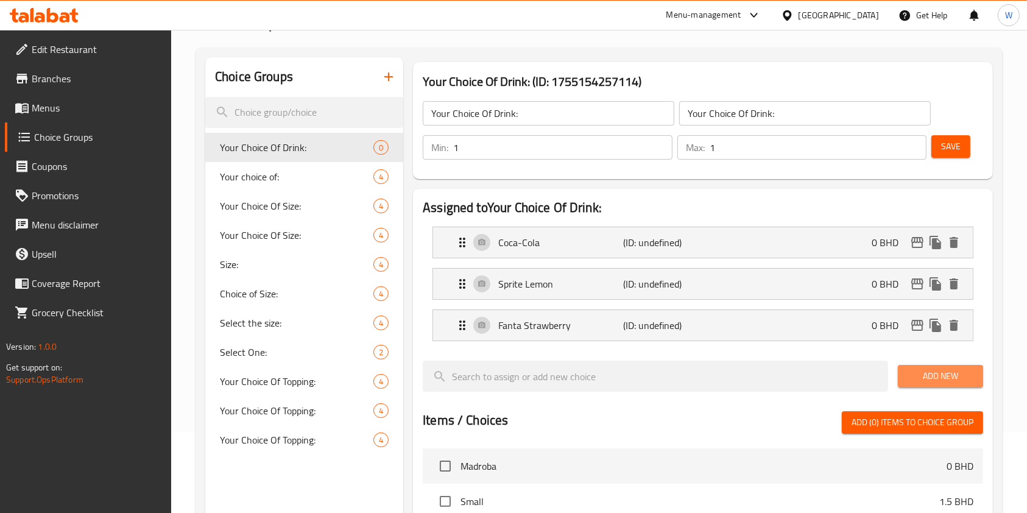
click at [943, 369] on span "Add New" at bounding box center [941, 376] width 66 height 15
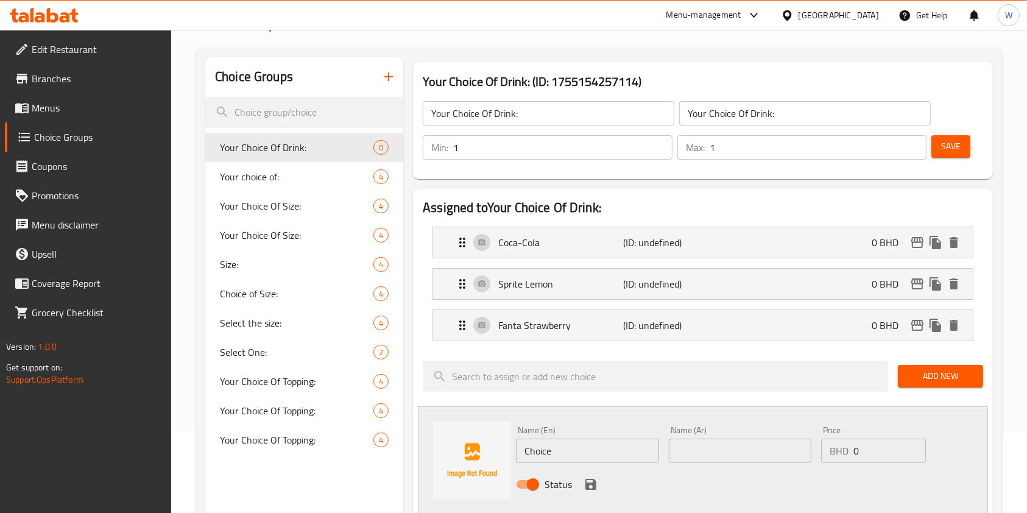
click at [605, 441] on input "Choice" at bounding box center [587, 451] width 143 height 24
paste input "Fanta Orange"
click at [598, 452] on input "ChoiceFanta Orange" at bounding box center [587, 451] width 143 height 24
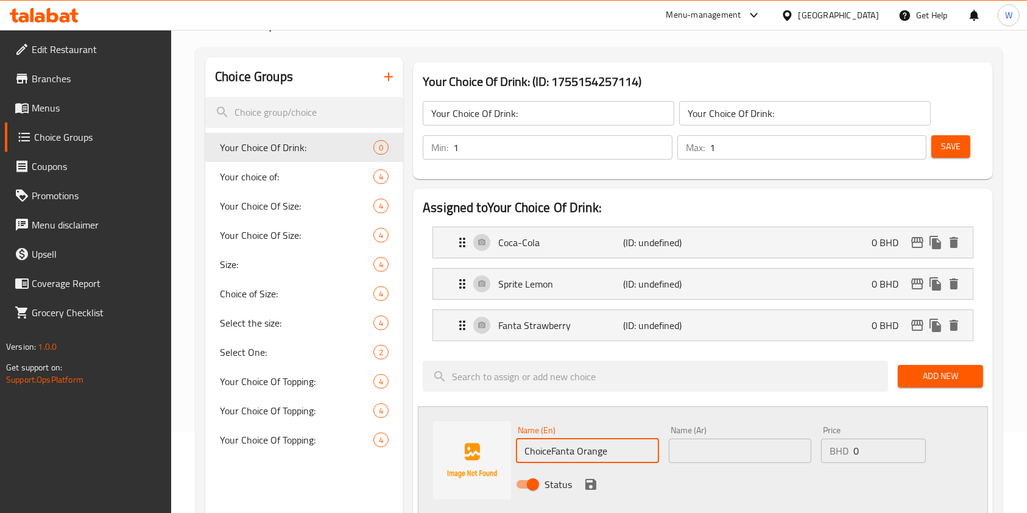
click at [598, 452] on input "ChoiceFanta Orange" at bounding box center [587, 451] width 143 height 24
paste input "text"
type input "Fanta Orange"
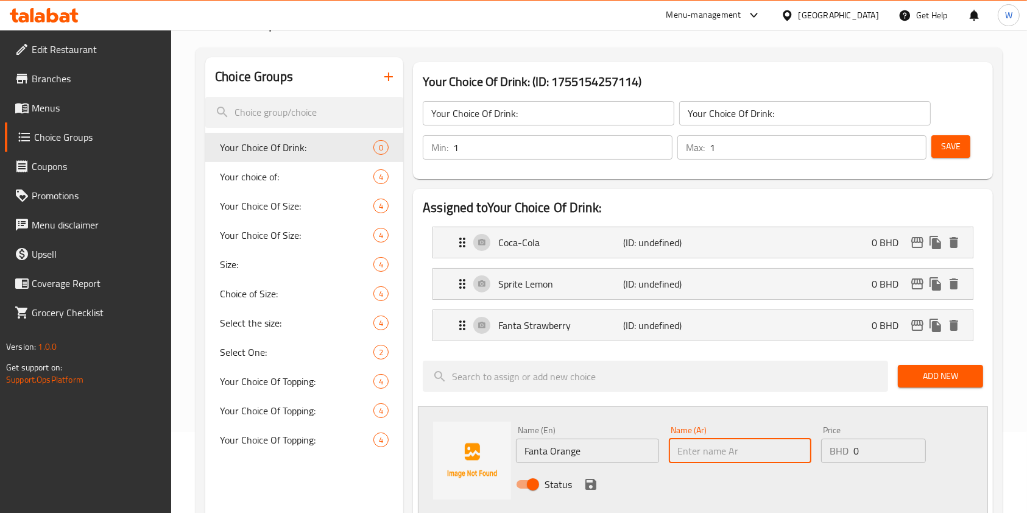
click at [704, 451] on input "text" at bounding box center [740, 451] width 143 height 24
paste input "Fanta Orange"
type input "Fanta Orange"
click at [594, 480] on icon "save" at bounding box center [591, 484] width 11 height 11
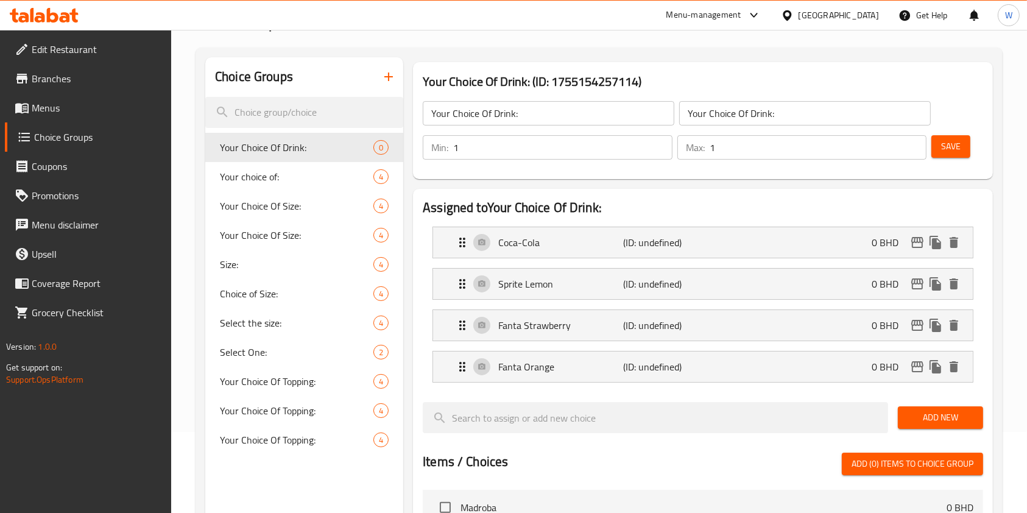
click at [921, 410] on button "Add New" at bounding box center [940, 417] width 85 height 23
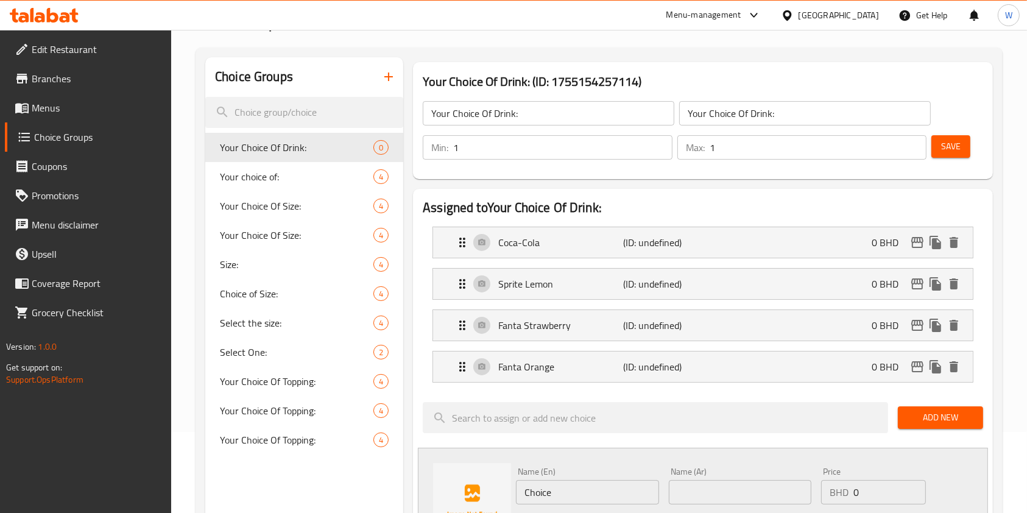
drag, startPoint x: 578, startPoint y: 473, endPoint x: 569, endPoint y: 489, distance: 17.8
click at [578, 473] on div "Name (En) Choice Name (En)" at bounding box center [587, 485] width 143 height 37
click at [567, 491] on input "Choice" at bounding box center [587, 492] width 143 height 24
paste input "Mineral Water"
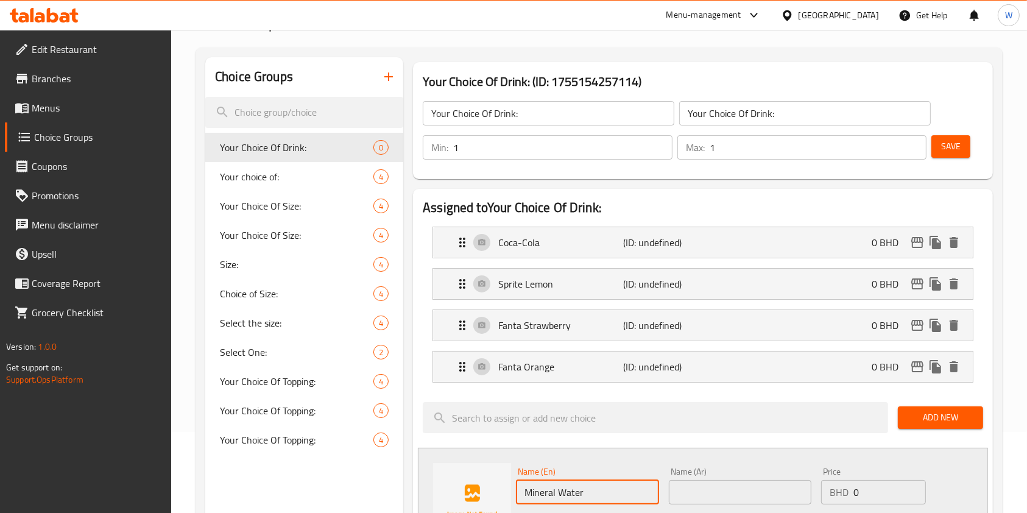
type input "Mineral Water"
click at [694, 491] on input "text" at bounding box center [740, 492] width 143 height 24
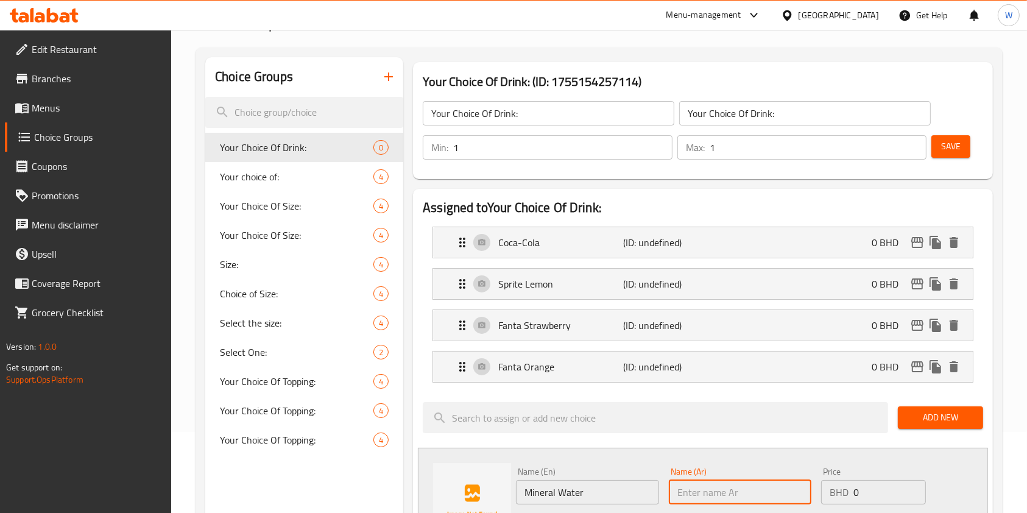
paste input "Mineral Water"
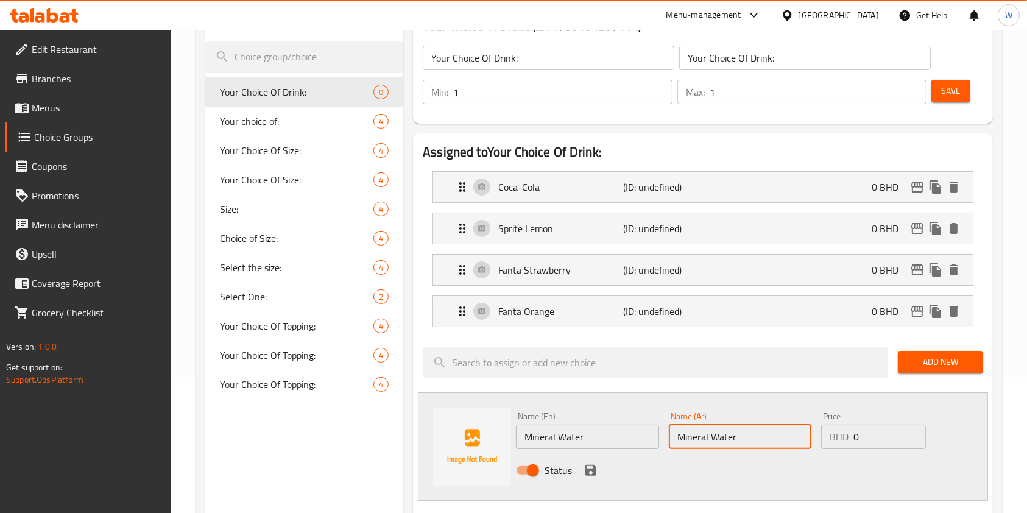
scroll to position [162, 0]
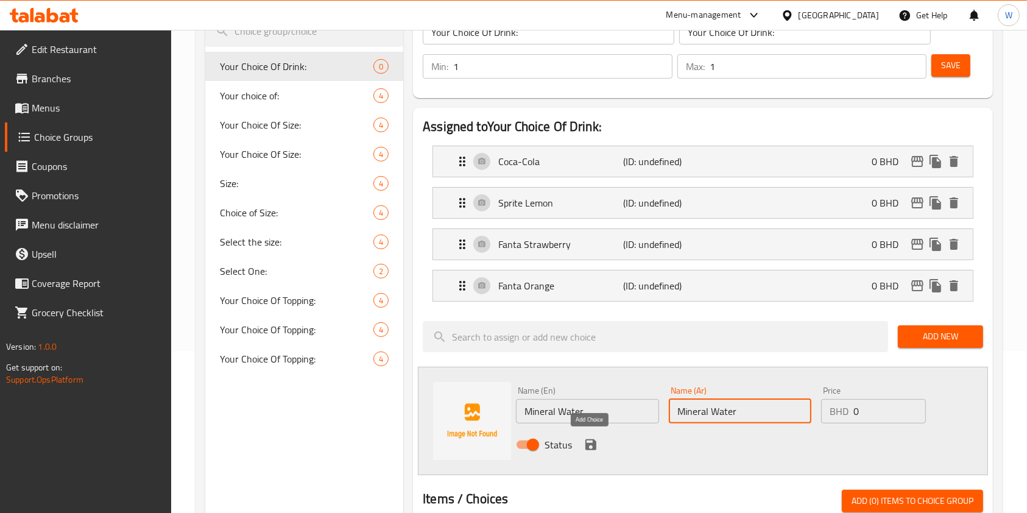
type input "Mineral Water"
click at [589, 441] on icon "save" at bounding box center [591, 445] width 15 height 15
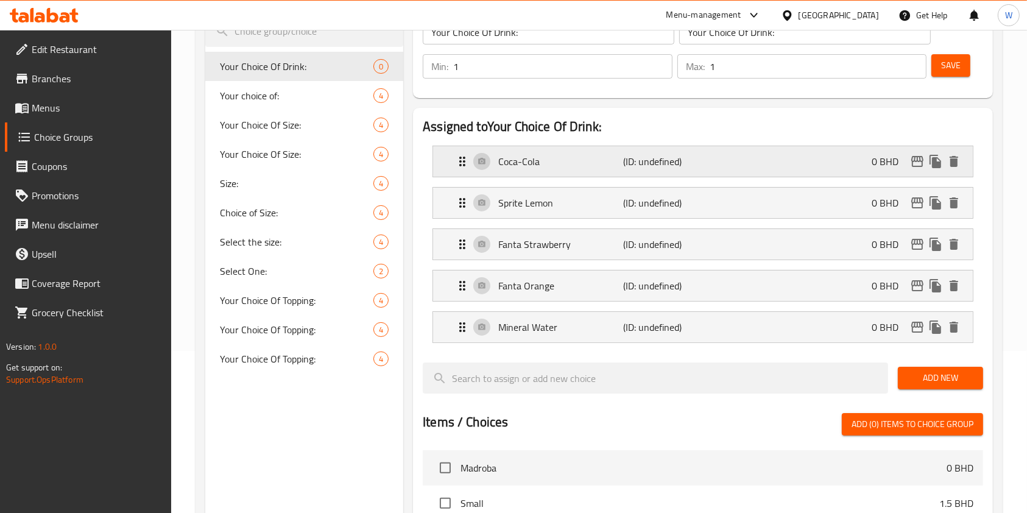
scroll to position [0, 0]
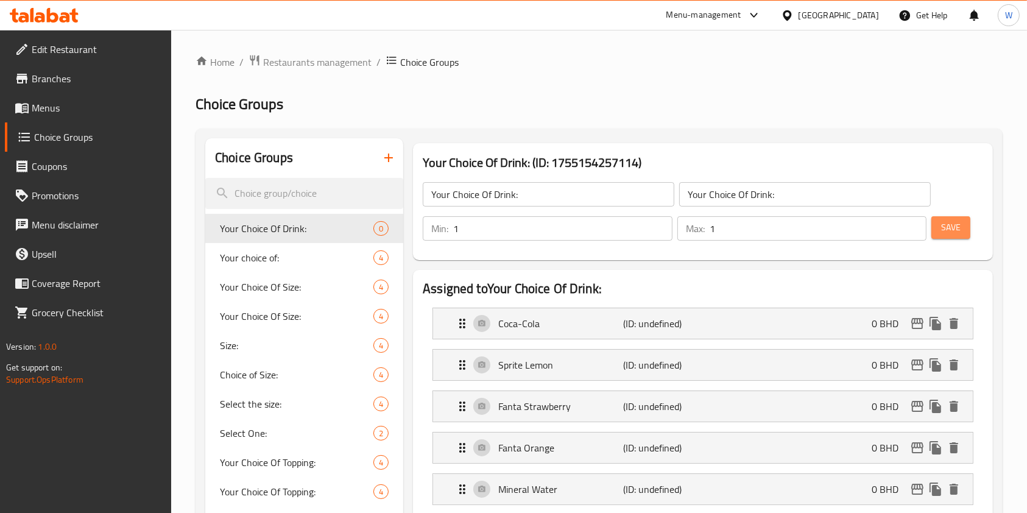
click at [960, 230] on span "Save" at bounding box center [951, 227] width 20 height 15
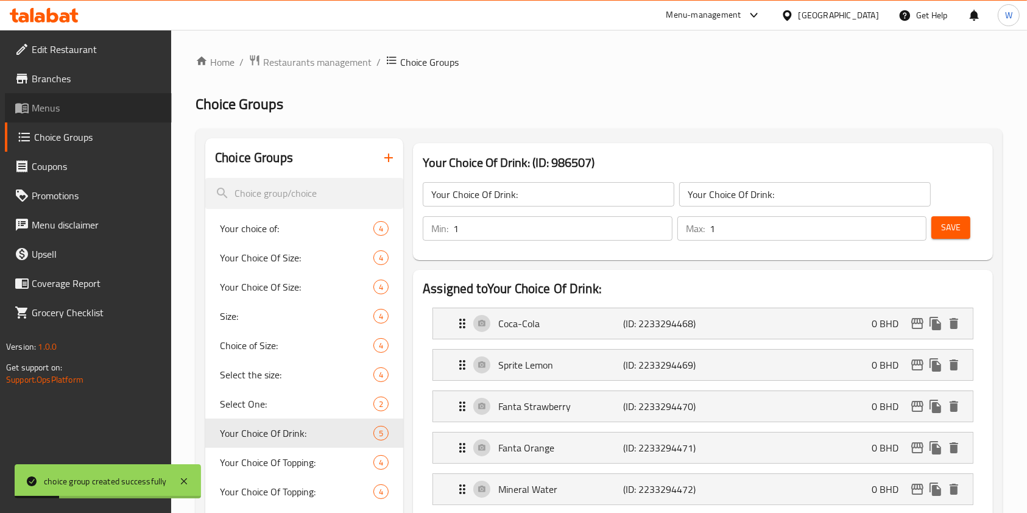
click at [71, 102] on span "Menus" at bounding box center [97, 108] width 130 height 15
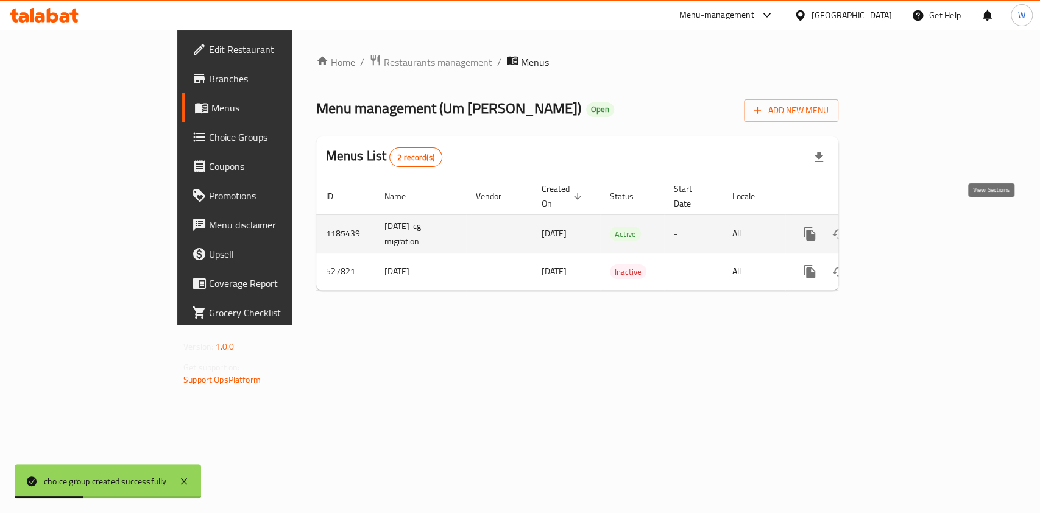
click at [903, 229] on icon "enhanced table" at bounding box center [897, 234] width 11 height 11
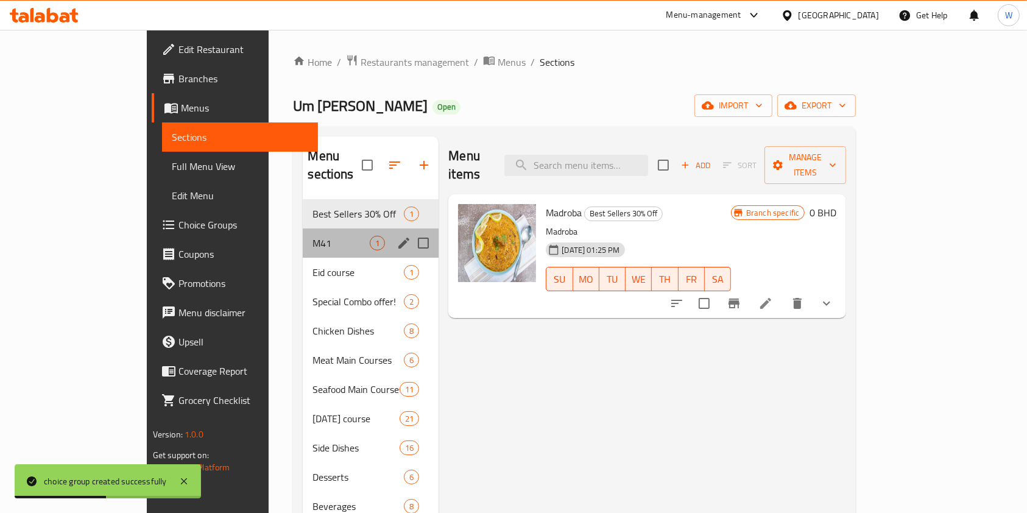
click at [303, 229] on div "M41 1" at bounding box center [371, 243] width 136 height 29
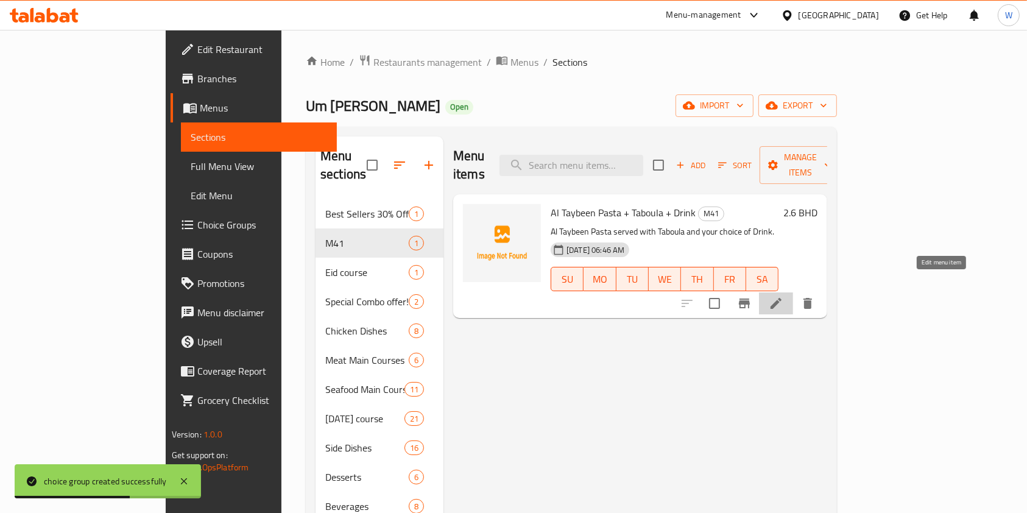
click at [784, 296] on icon at bounding box center [776, 303] width 15 height 15
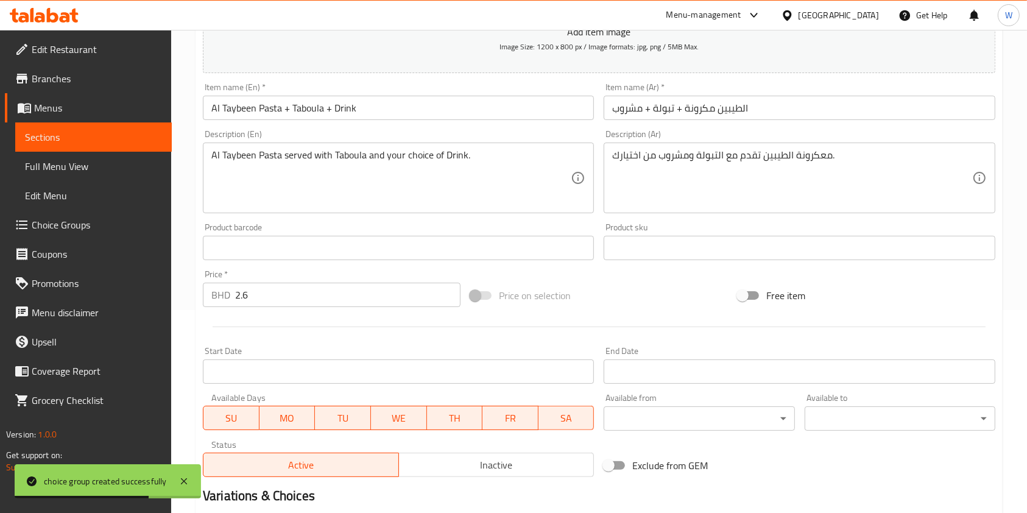
scroll to position [348, 0]
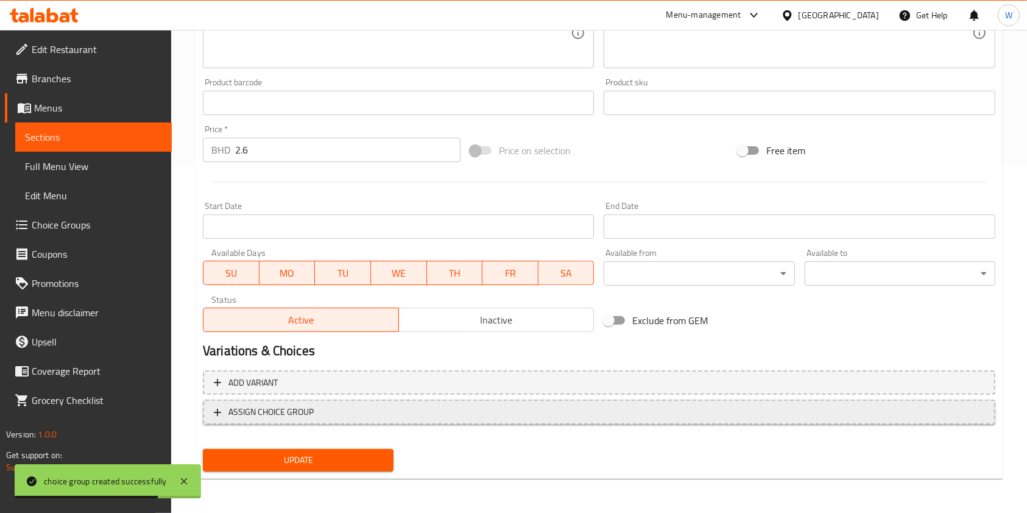
click at [291, 407] on span "ASSIGN CHOICE GROUP" at bounding box center [271, 412] width 85 height 15
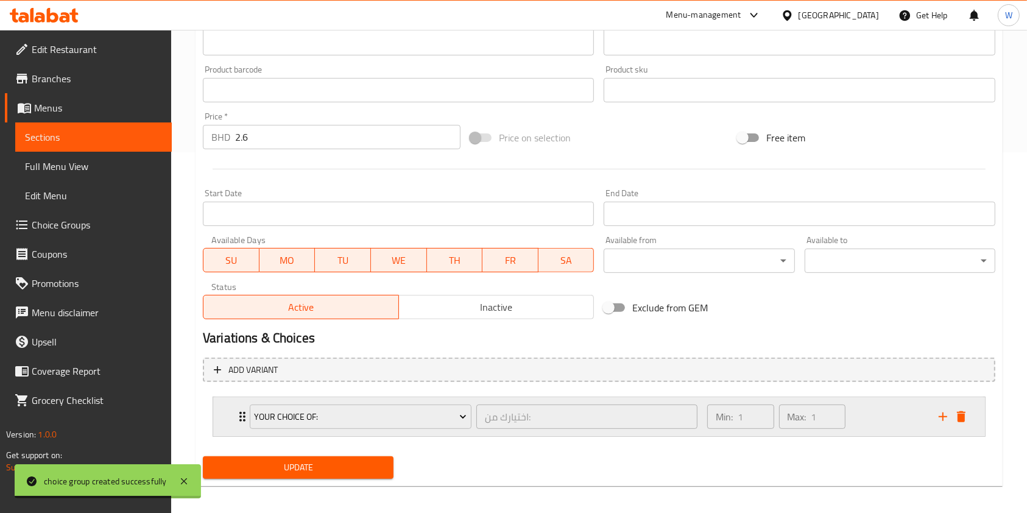
scroll to position [368, 0]
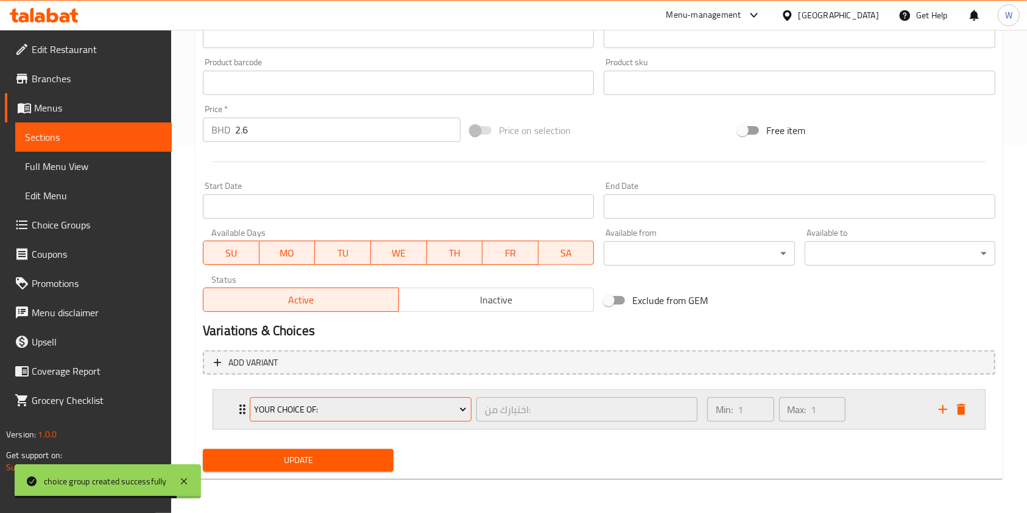
click at [319, 401] on button "Your choice of:" at bounding box center [361, 409] width 222 height 24
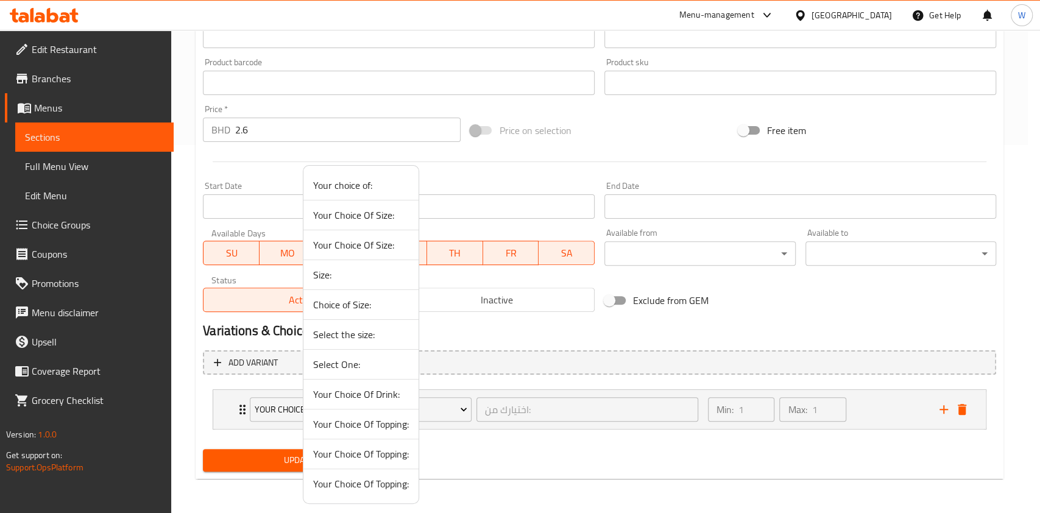
click at [374, 394] on span "Your Choice Of Drink:" at bounding box center [361, 394] width 96 height 15
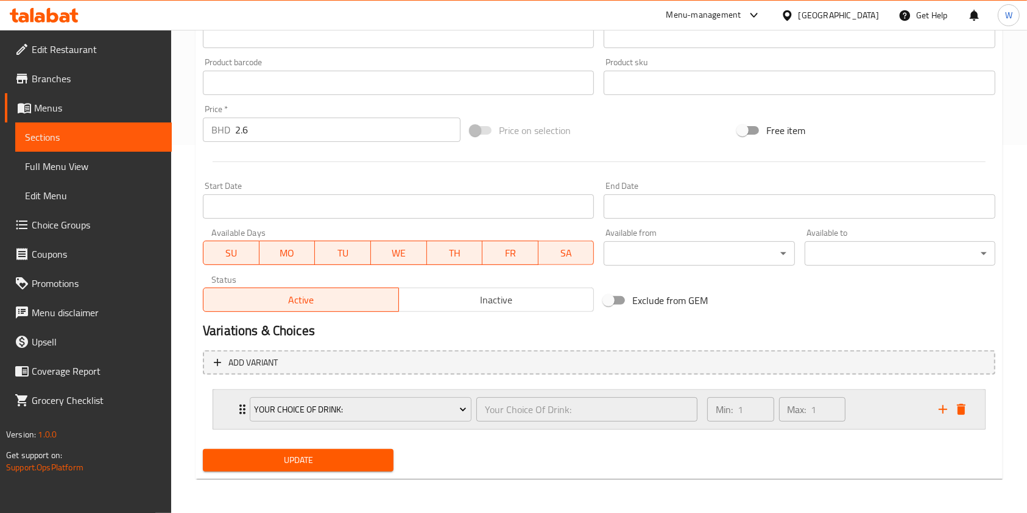
click at [231, 405] on div "Your Choice Of Drink: Your Choice Of Drink: ​ Min: 1 ​ Max: 1 ​" at bounding box center [599, 409] width 772 height 39
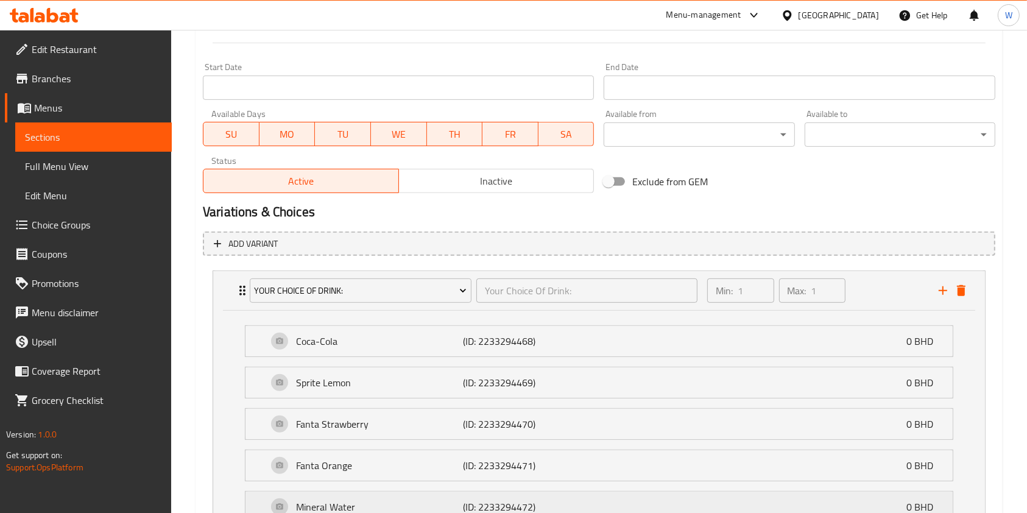
scroll to position [600, 0]
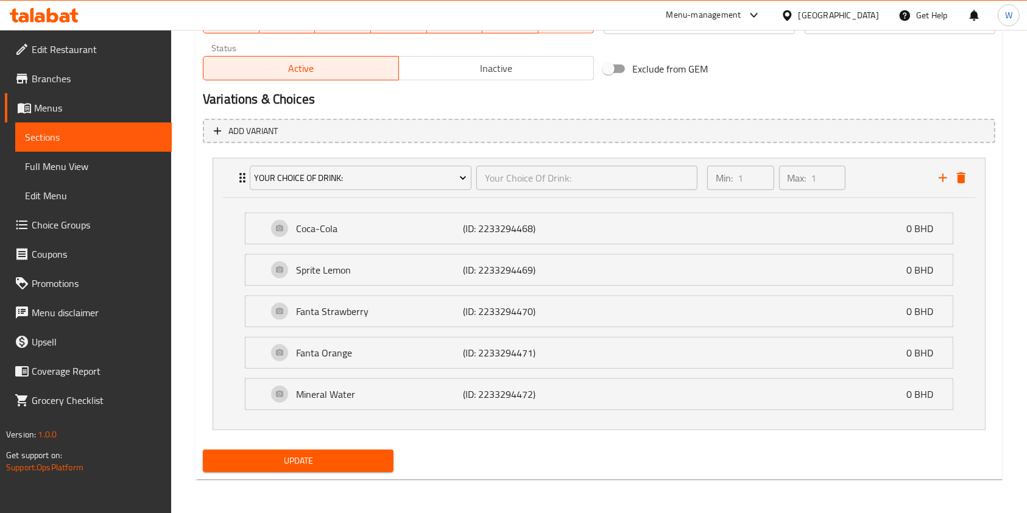
click at [297, 459] on span "Update" at bounding box center [298, 460] width 171 height 15
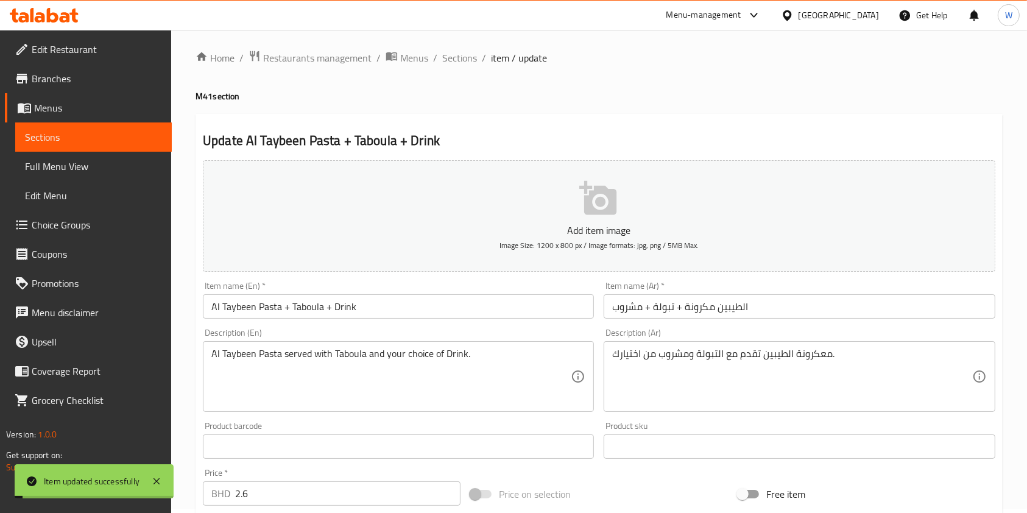
scroll to position [0, 0]
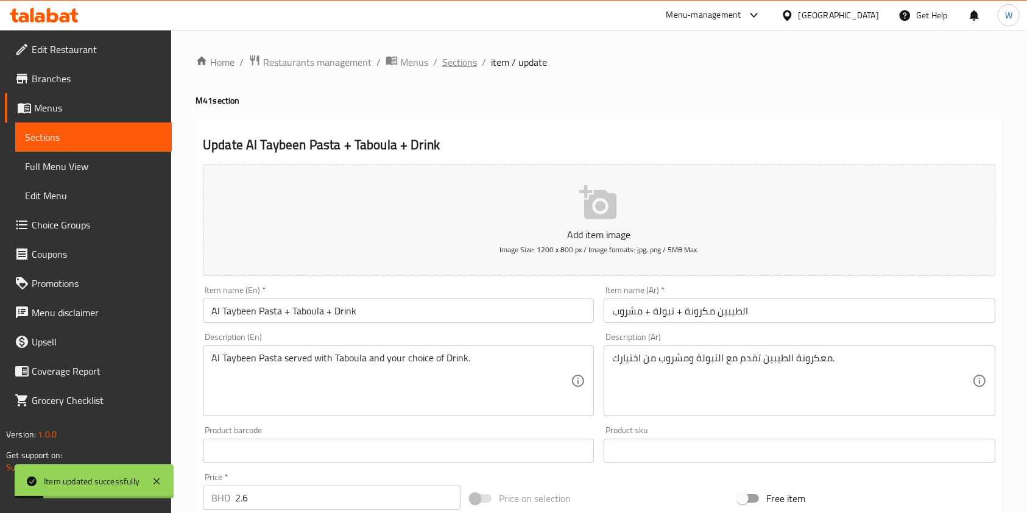
click at [463, 66] on span "Sections" at bounding box center [459, 62] width 35 height 15
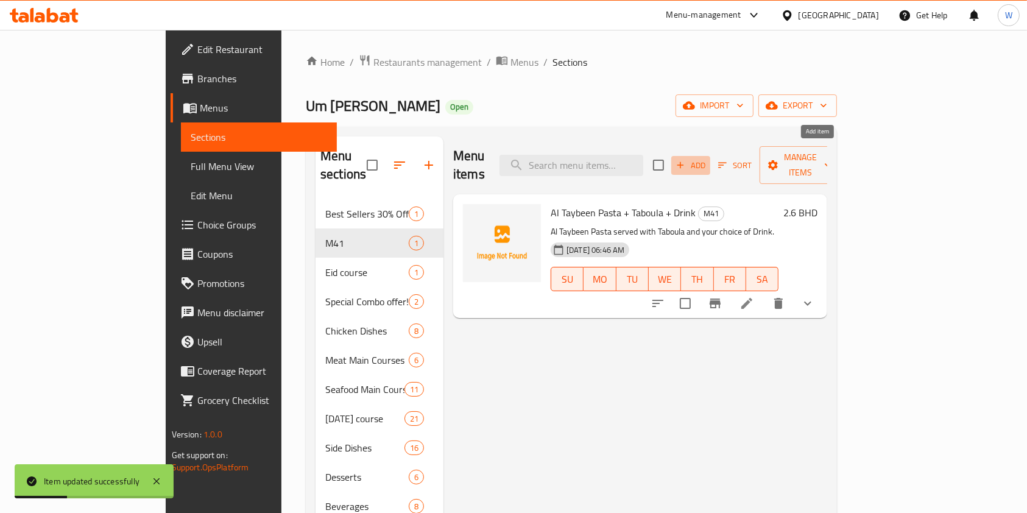
click at [707, 158] on span "Add" at bounding box center [691, 165] width 33 height 14
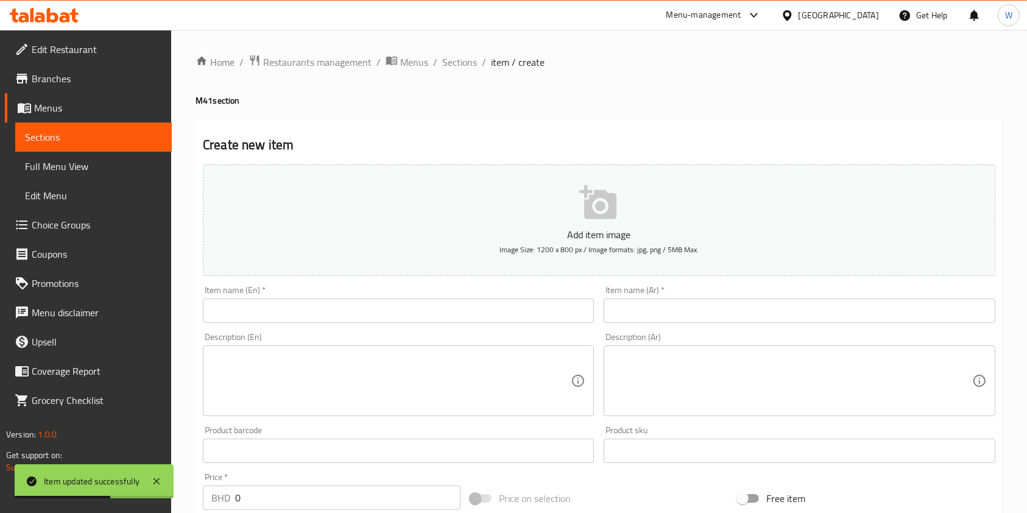
click at [383, 316] on input "text" at bounding box center [398, 311] width 391 height 24
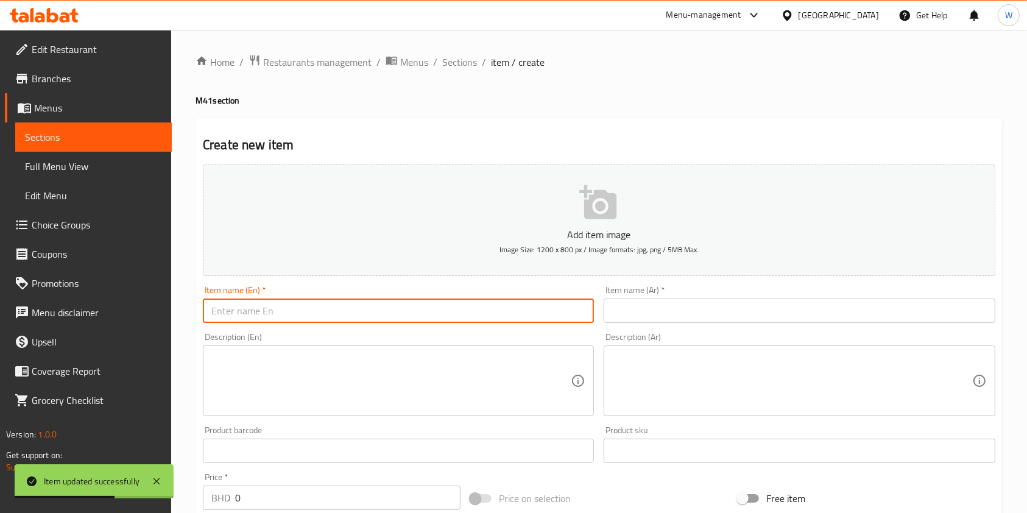
paste input "Chicken Musalli + Taboula + Drink"
type input "Chicken Musalli + Taboula + Drink"
click at [260, 351] on div "Description (En)" at bounding box center [398, 381] width 391 height 71
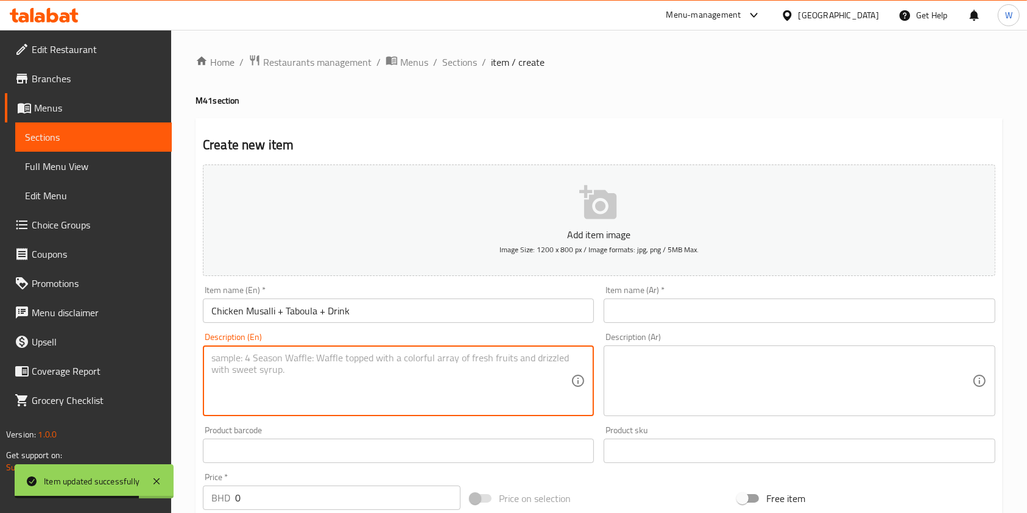
paste textarea "Chicken Musalli + Taboula + Drink"
click at [286, 361] on textarea "Chicken Musalli + Taboula + Drink" at bounding box center [391, 381] width 360 height 58
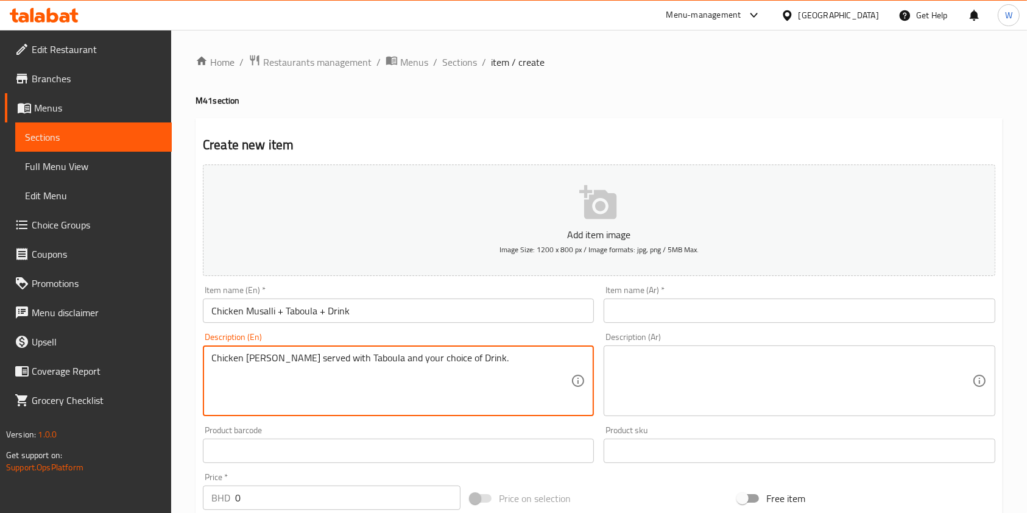
click at [315, 363] on textarea "Chicken [PERSON_NAME] served with Taboula and your choice of Drink." at bounding box center [391, 381] width 360 height 58
click at [316, 363] on textarea "Chicken [PERSON_NAME] served with Taboula and your choice of Drink." at bounding box center [391, 381] width 360 height 58
type textarea "Chicken [PERSON_NAME] served with Taboula and your choice of Drink."
click at [656, 352] on textarea at bounding box center [792, 381] width 360 height 58
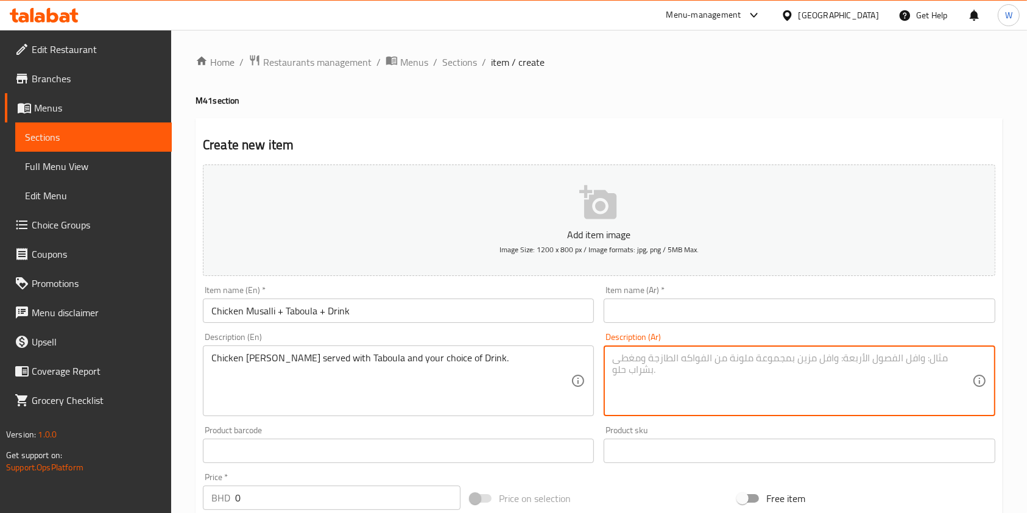
paste textarea "دجاج موسالي يقدم مع التبولة والمشروب حسب اختيارك."
click at [800, 357] on textarea "دجاج موسالي يقدم مع التبولة والمشروب حسب اختيارك." at bounding box center [792, 381] width 360 height 58
type textarea "دجاج مصلي يقدم مع التبولة والمشروب حسب اختيارك."
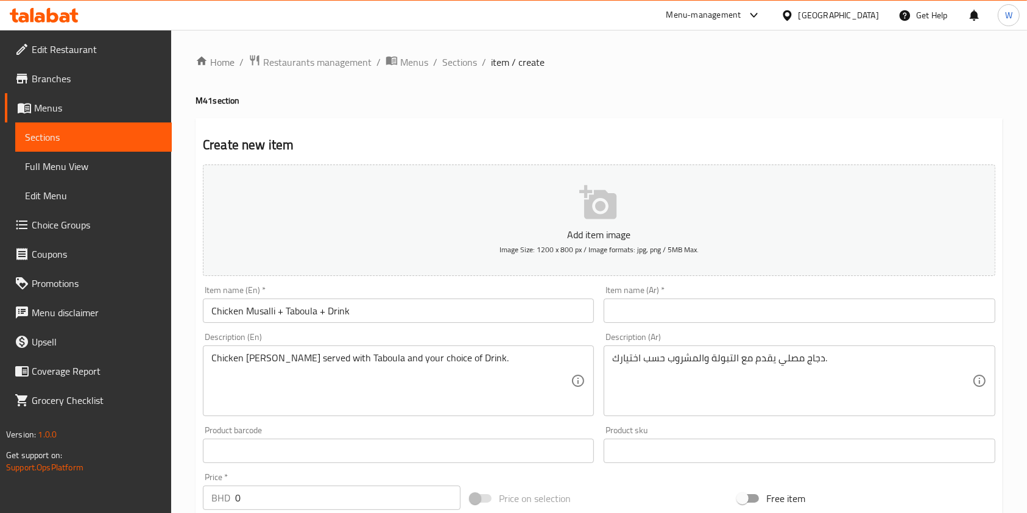
click at [767, 428] on div "Product sku Product sku" at bounding box center [799, 444] width 391 height 37
click at [385, 316] on input "Chicken Musalli + Taboula + Drink" at bounding box center [398, 311] width 391 height 24
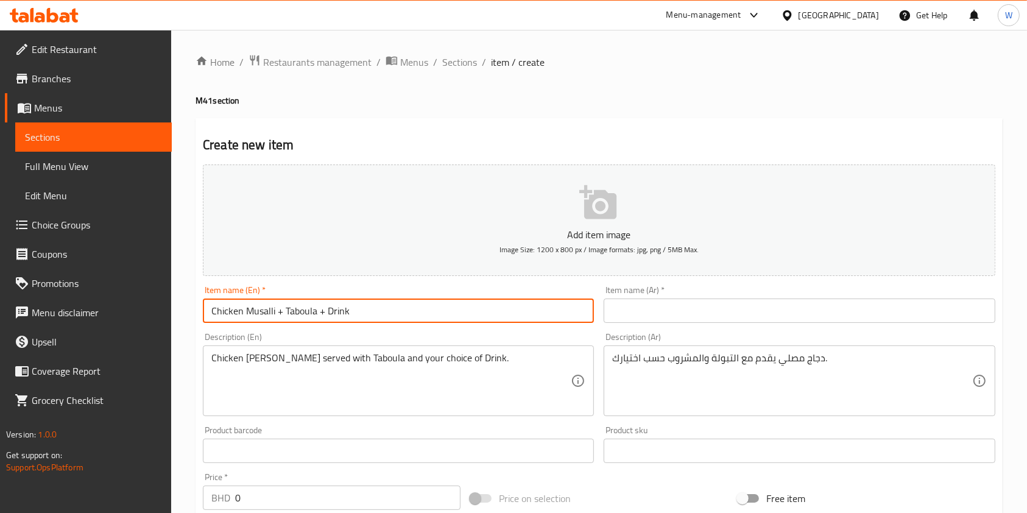
click at [385, 316] on input "Chicken Musalli + Taboula + Drink" at bounding box center [398, 311] width 391 height 24
click at [703, 316] on input "text" at bounding box center [799, 311] width 391 height 24
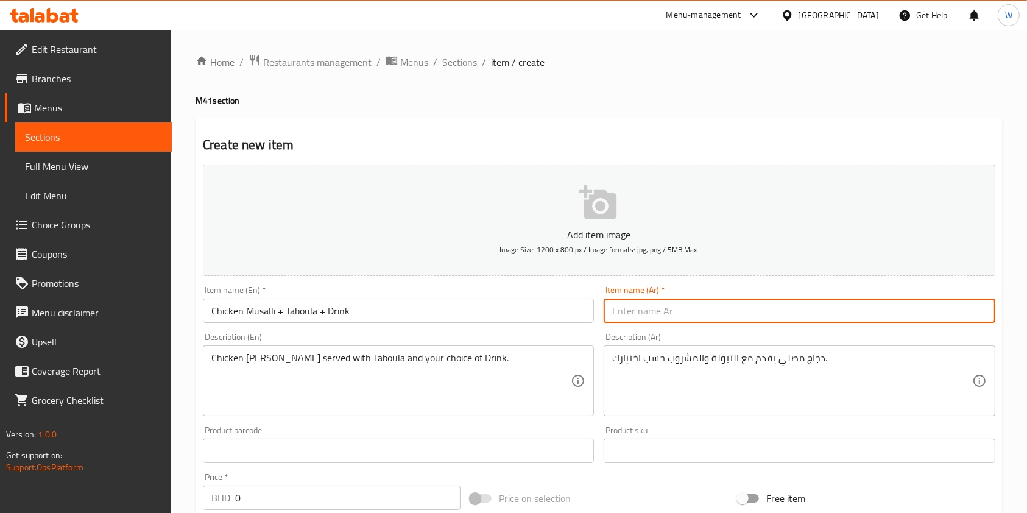
paste input "مصلي دجاج + تبولة + مشروب"
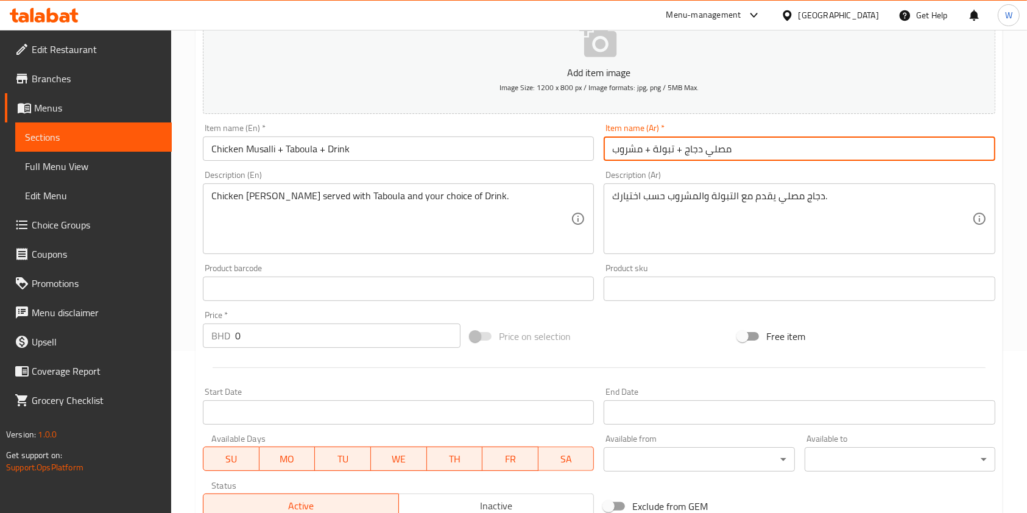
scroll to position [244, 0]
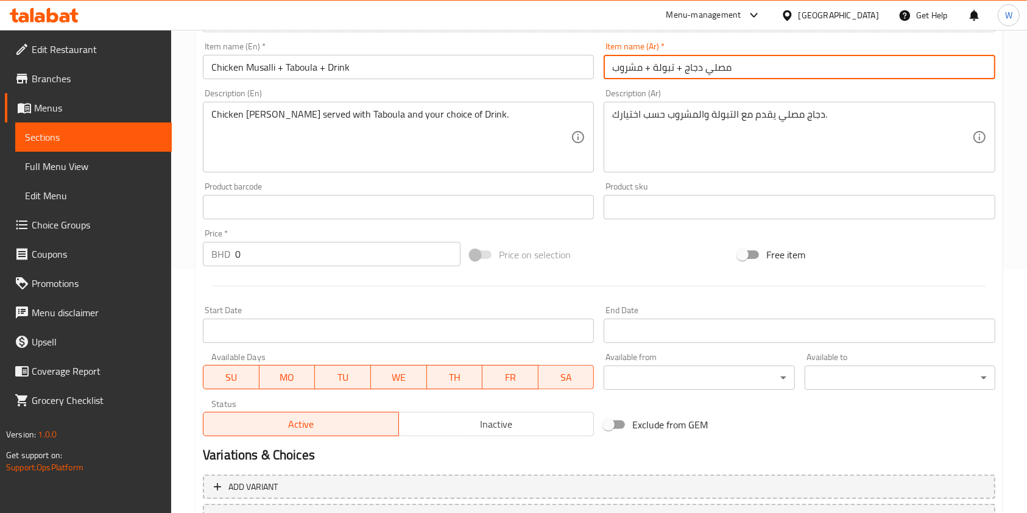
type input "مصلي دجاج + تبولة + مشروب"
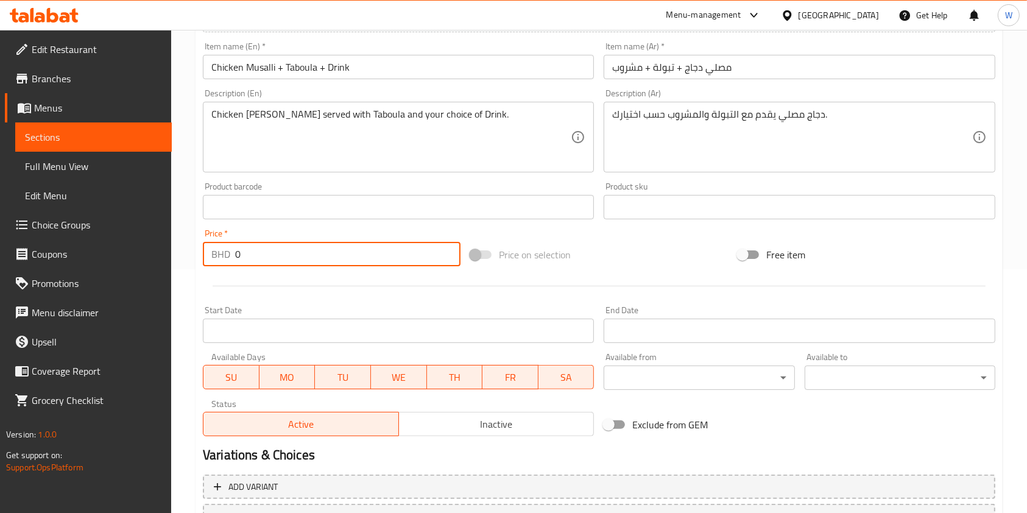
drag, startPoint x: 280, startPoint y: 267, endPoint x: 195, endPoint y: 267, distance: 85.3
click at [195, 267] on div "Home / Restaurants management / Menus / Sections / item / create M41 section Cr…" at bounding box center [599, 201] width 856 height 831
paste input "2.6"
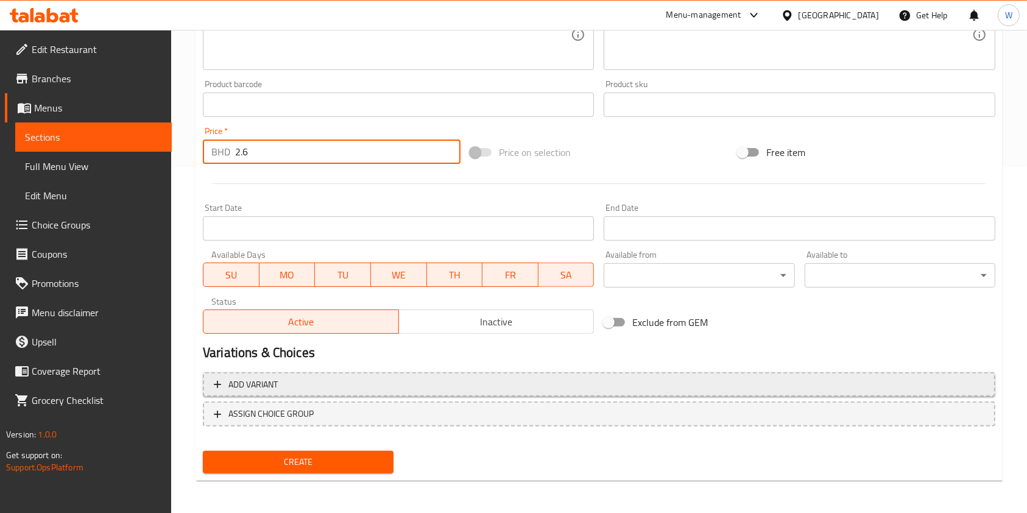
scroll to position [348, 0]
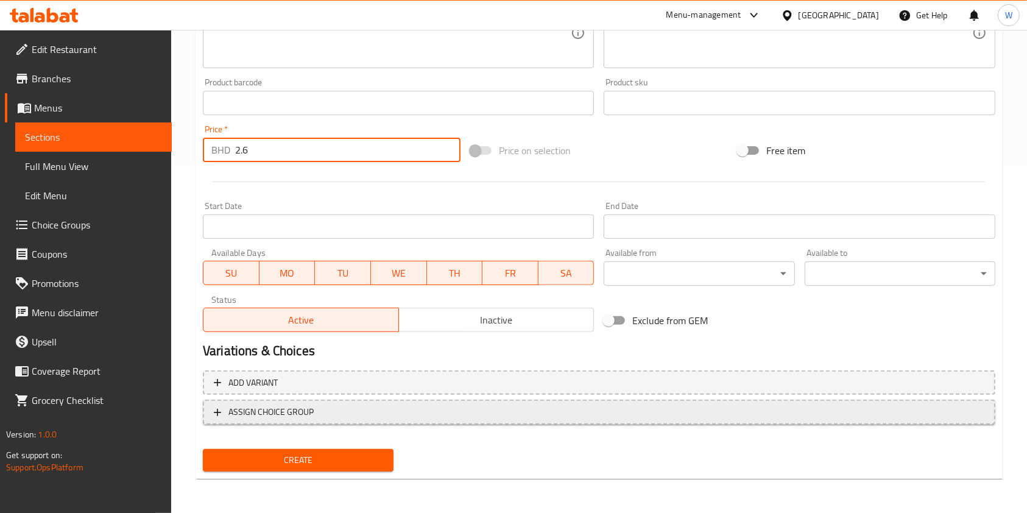
type input "2.6"
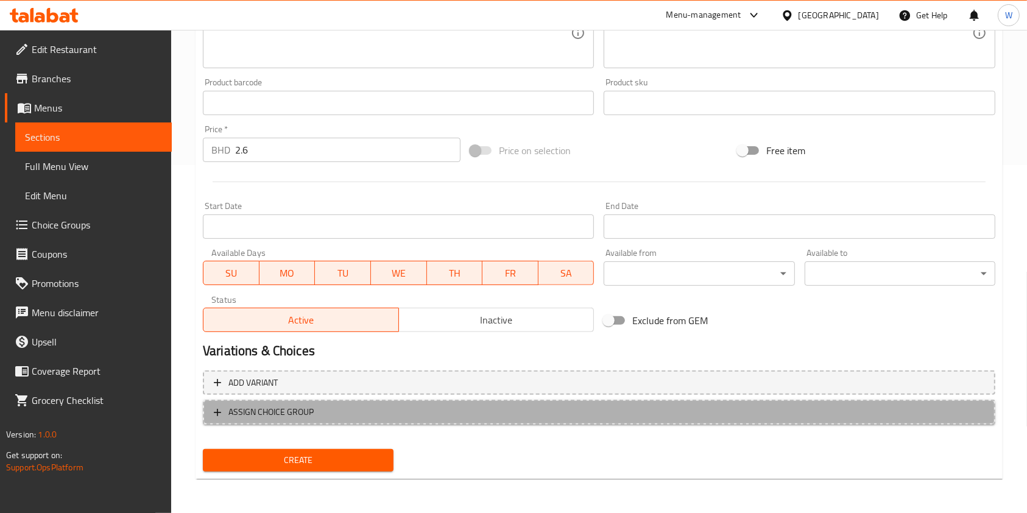
click at [298, 407] on span "ASSIGN CHOICE GROUP" at bounding box center [271, 412] width 85 height 15
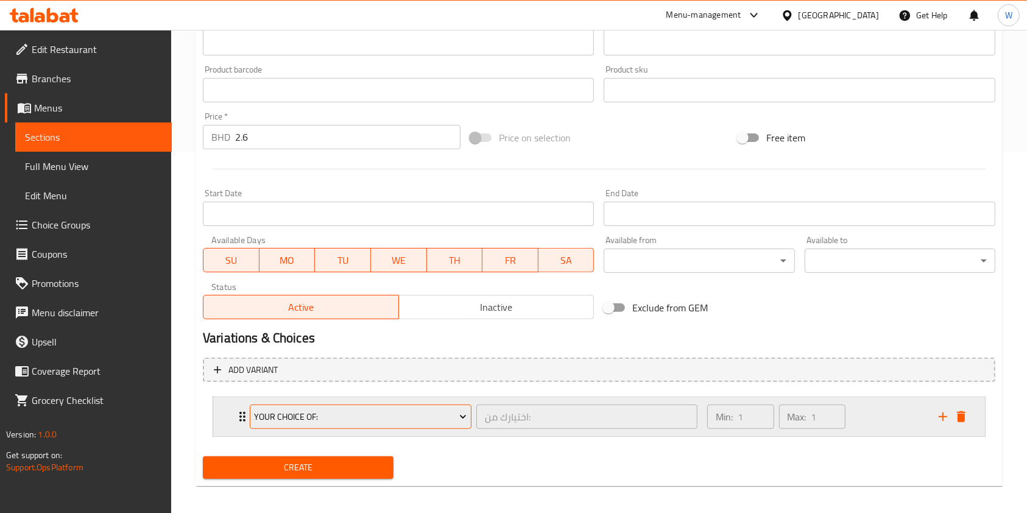
scroll to position [368, 0]
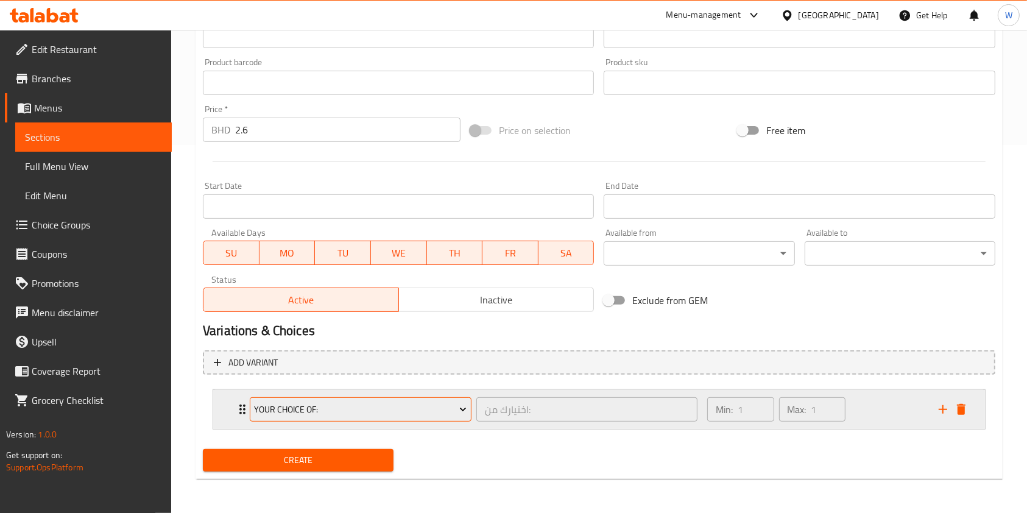
click at [307, 412] on span "Your choice of:" at bounding box center [360, 409] width 213 height 15
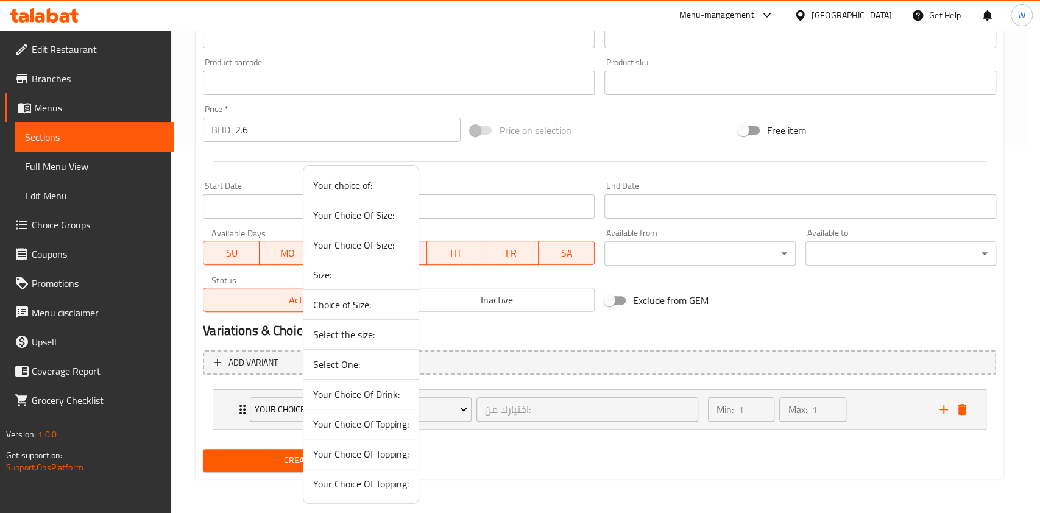
click at [361, 393] on span "Your Choice Of Drink:" at bounding box center [361, 394] width 96 height 15
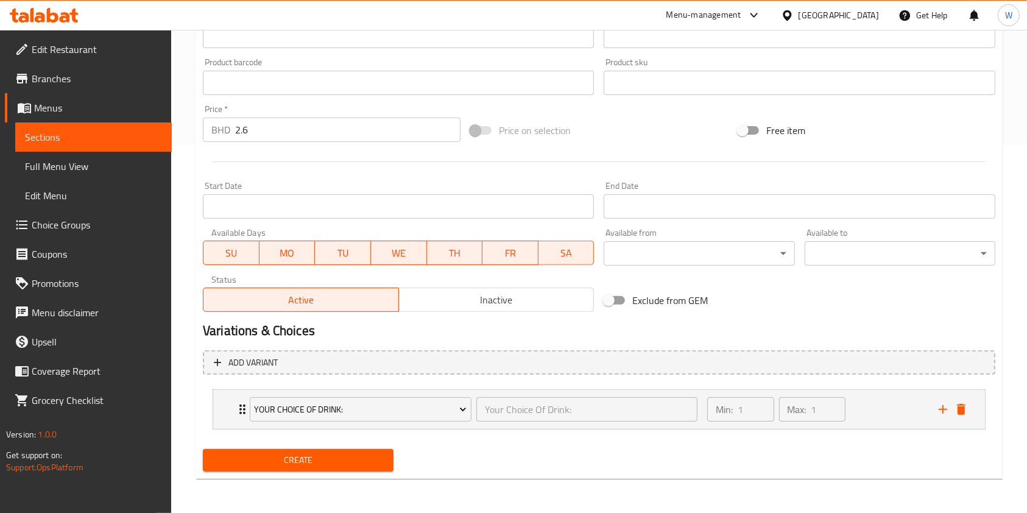
click at [335, 452] on button "Create" at bounding box center [298, 460] width 191 height 23
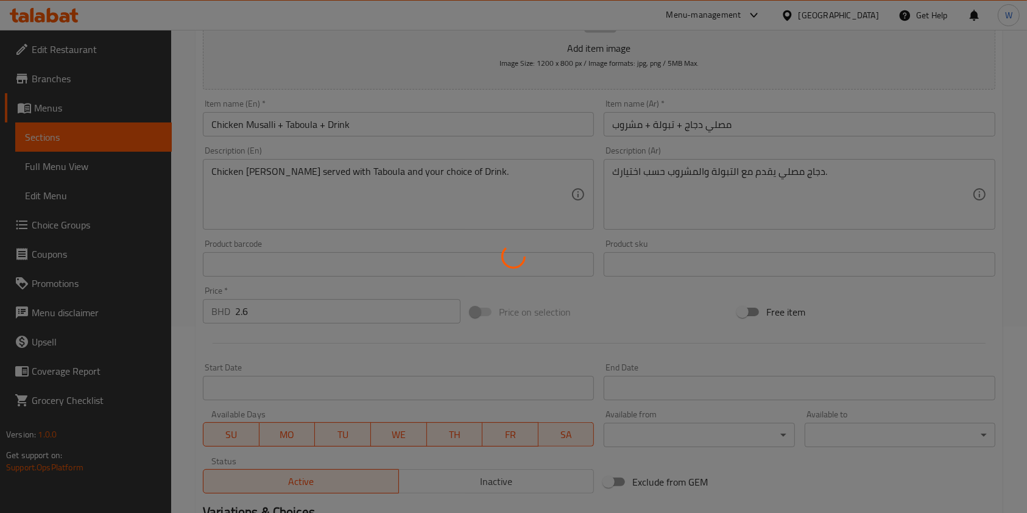
scroll to position [0, 0]
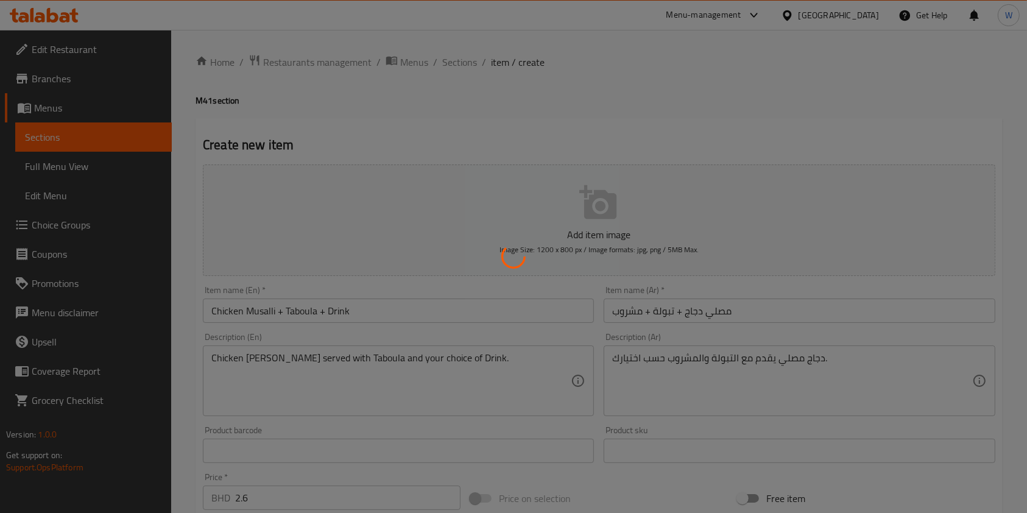
type input "0"
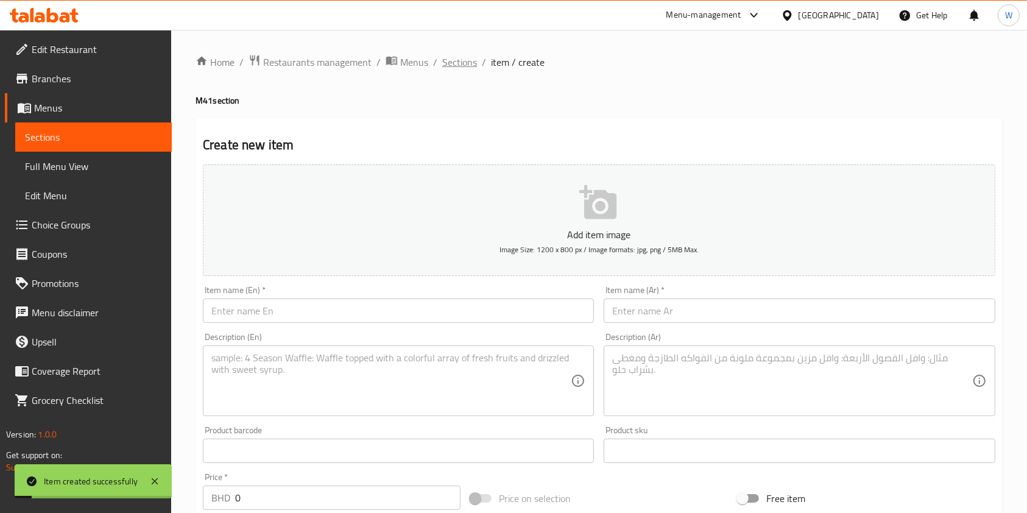
click at [466, 62] on span "Sections" at bounding box center [459, 62] width 35 height 15
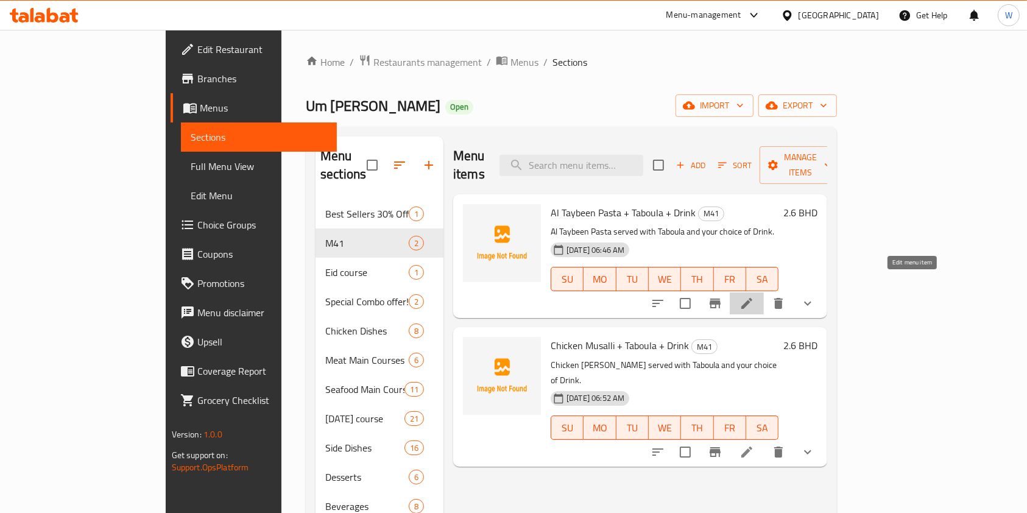
click at [753, 298] on icon at bounding box center [747, 303] width 11 height 11
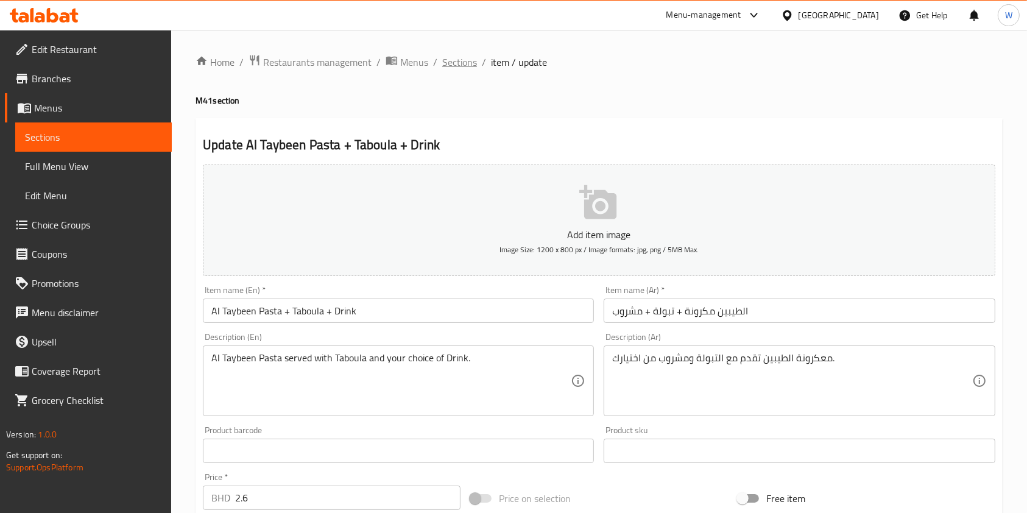
click at [465, 63] on span "Sections" at bounding box center [459, 62] width 35 height 15
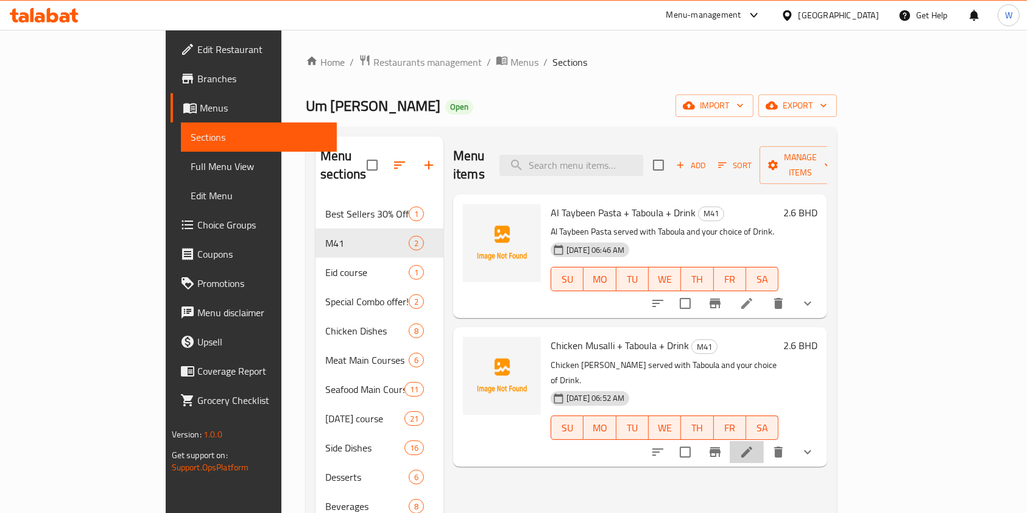
click at [764, 441] on li at bounding box center [747, 452] width 34 height 22
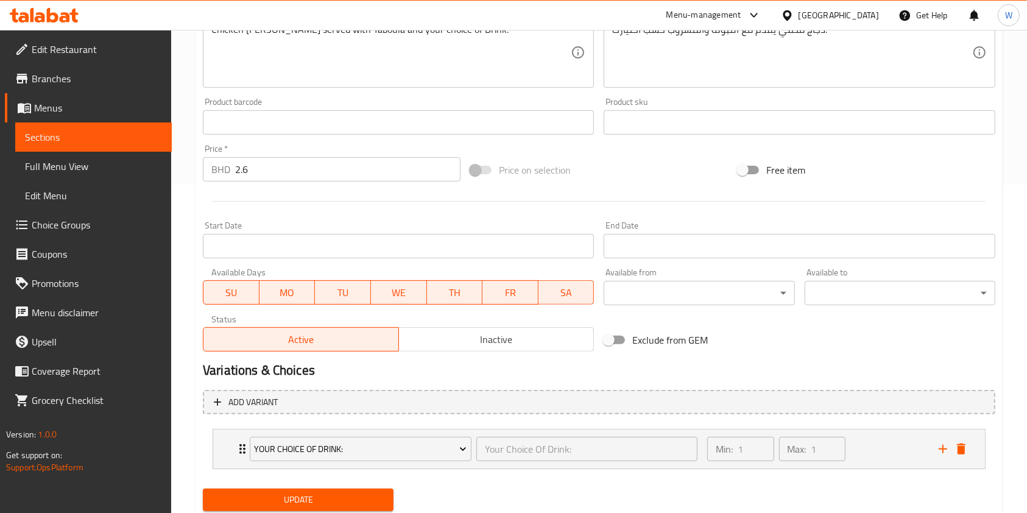
scroll to position [368, 0]
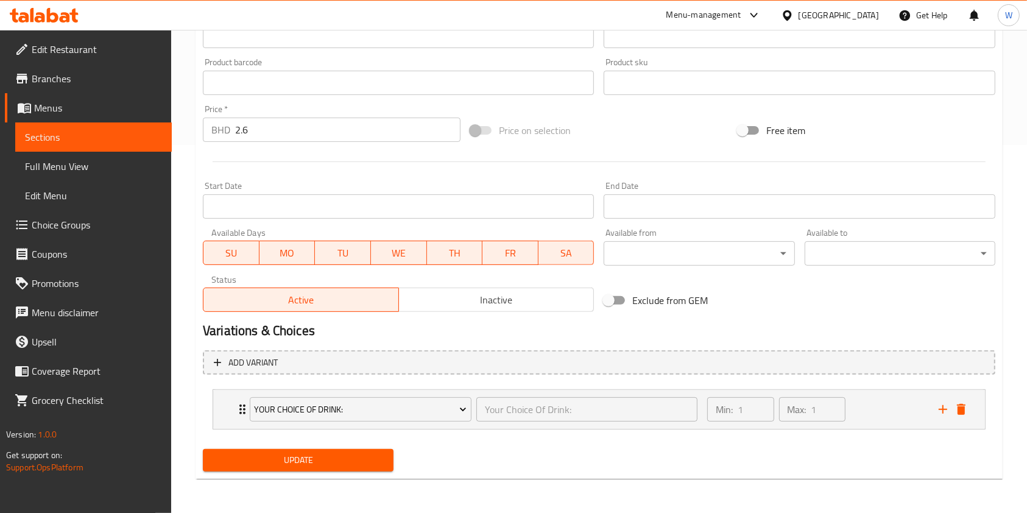
click at [374, 463] on span "Update" at bounding box center [298, 460] width 171 height 15
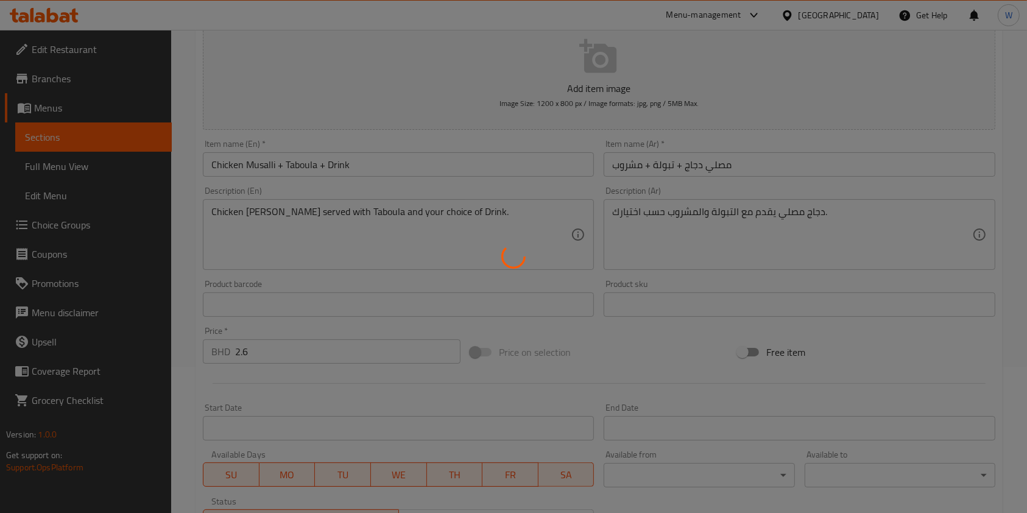
scroll to position [0, 0]
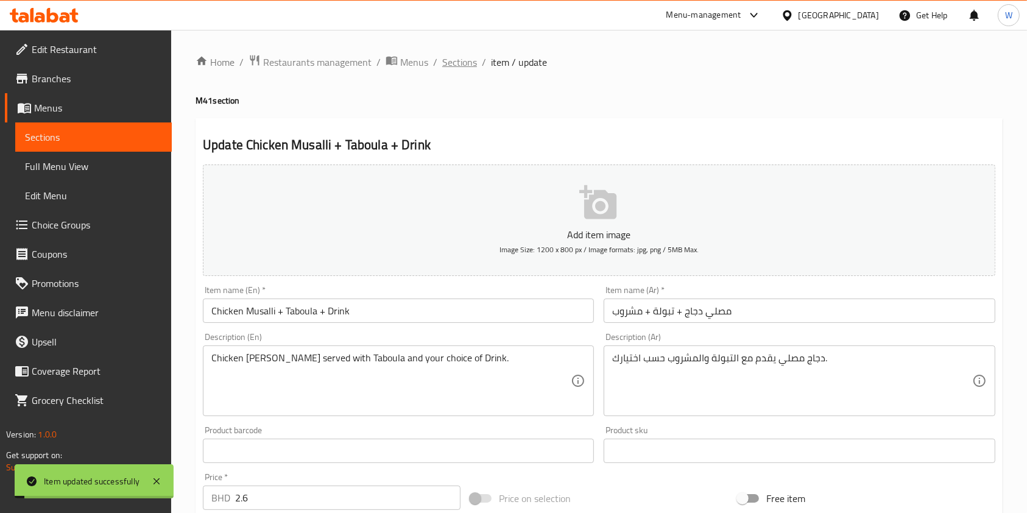
click at [461, 55] on span "Sections" at bounding box center [459, 62] width 35 height 15
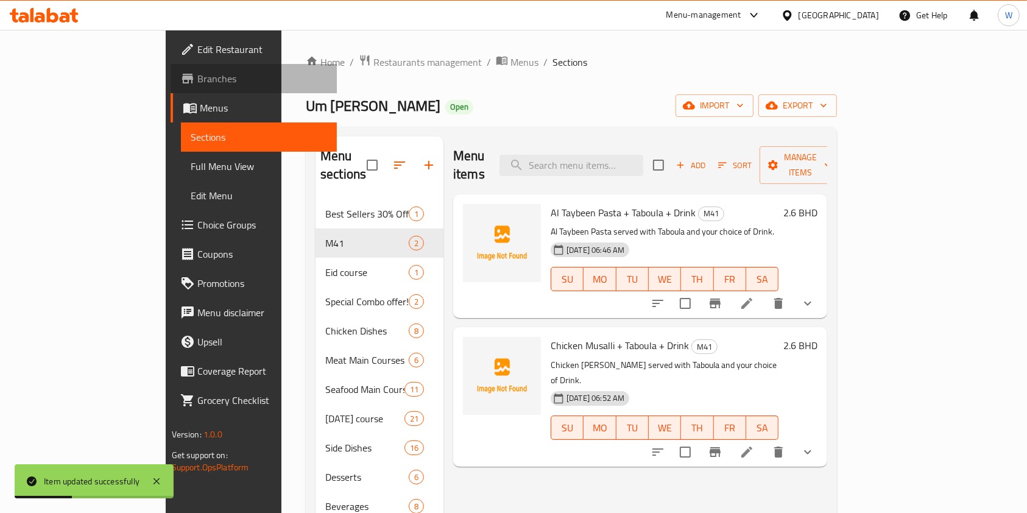
click at [197, 86] on span "Branches" at bounding box center [262, 78] width 130 height 15
